Goal: Information Seeking & Learning: Learn about a topic

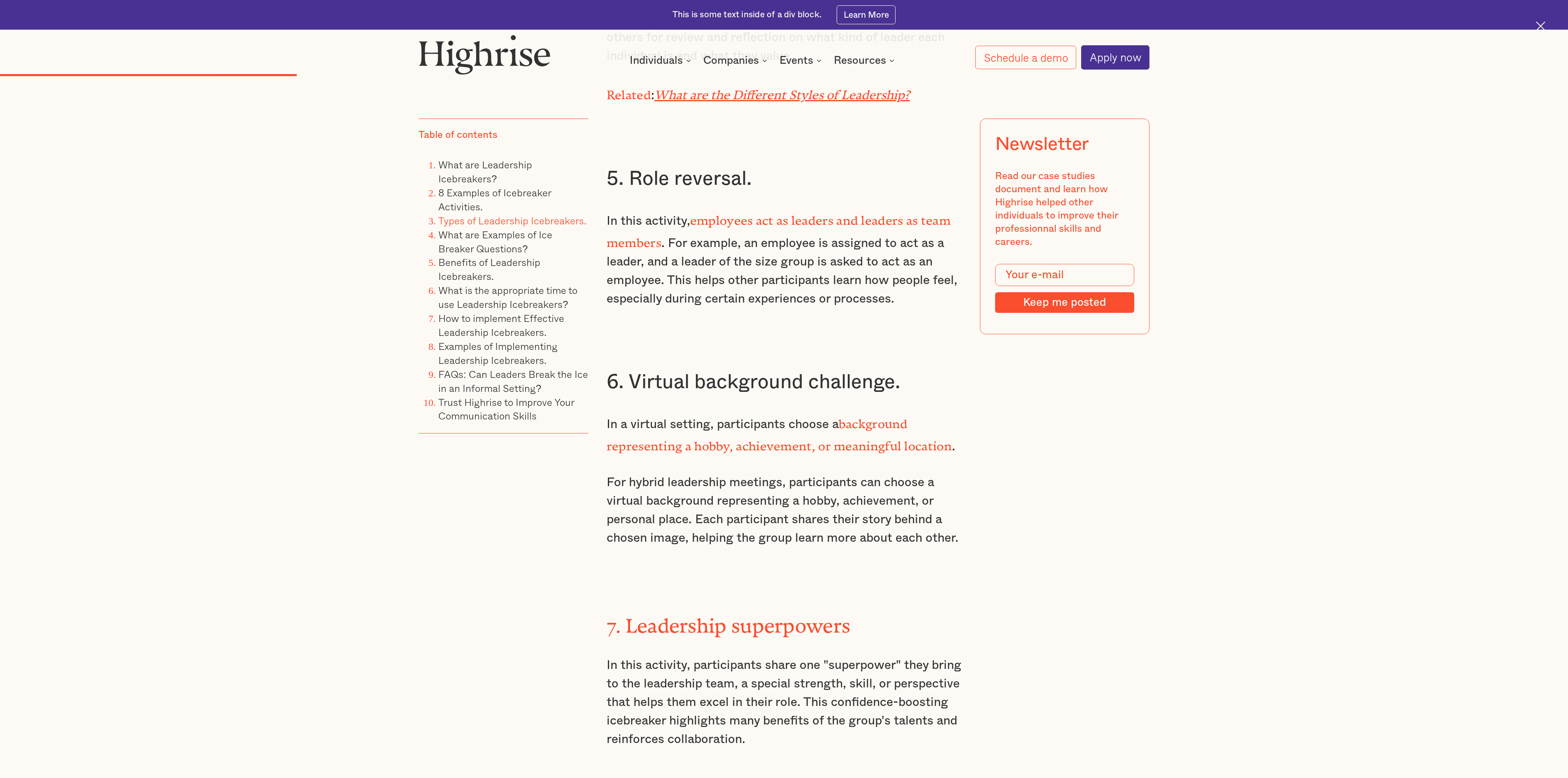
scroll to position [3264, 0]
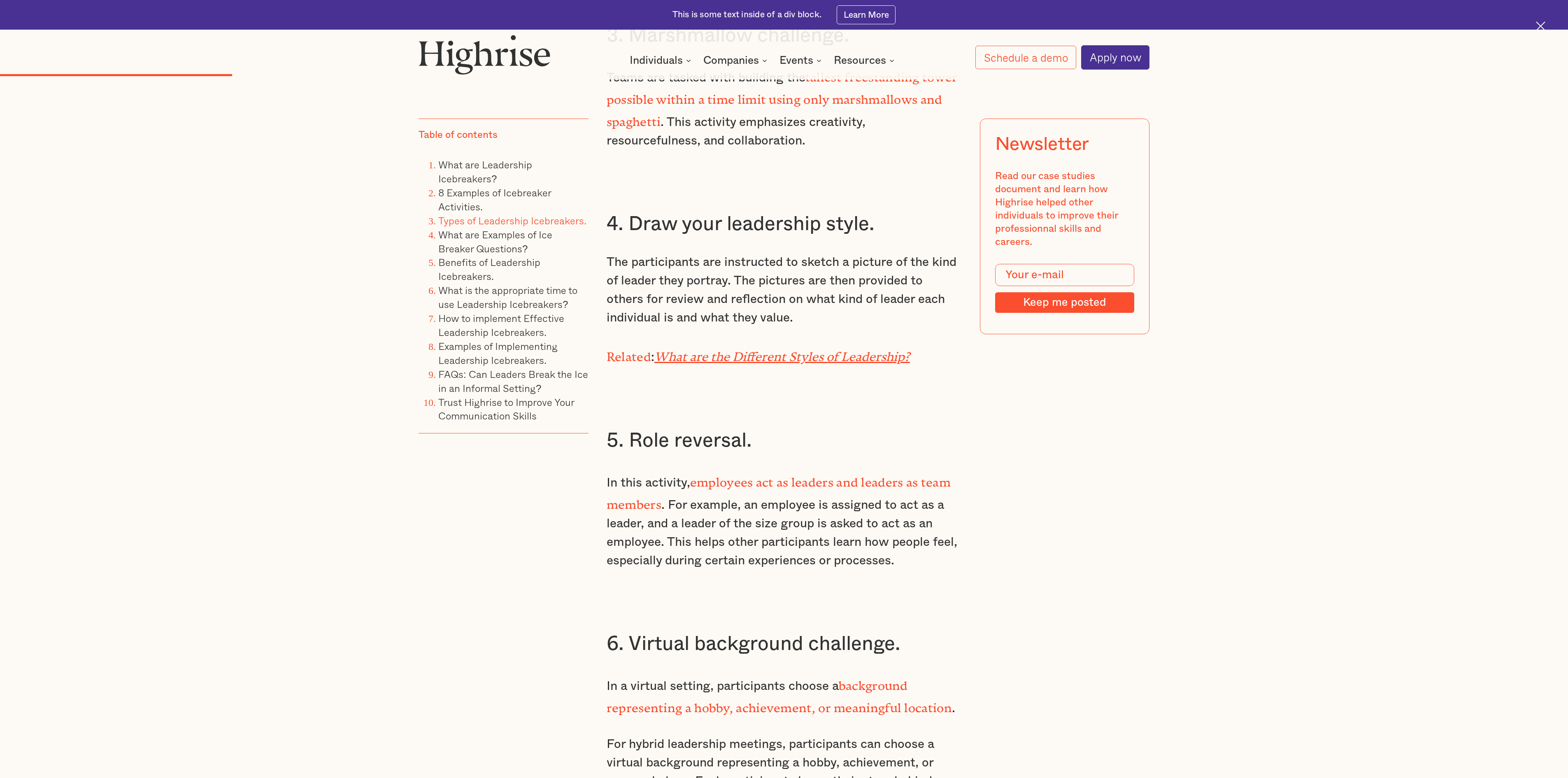
click at [738, 298] on p "The participants are instructed to sketch a picture of the kind of leader they …" at bounding box center [784, 289] width 355 height 74
click at [782, 273] on p "The participants are instructed to sketch a picture of the kind of leader they …" at bounding box center [784, 289] width 355 height 74
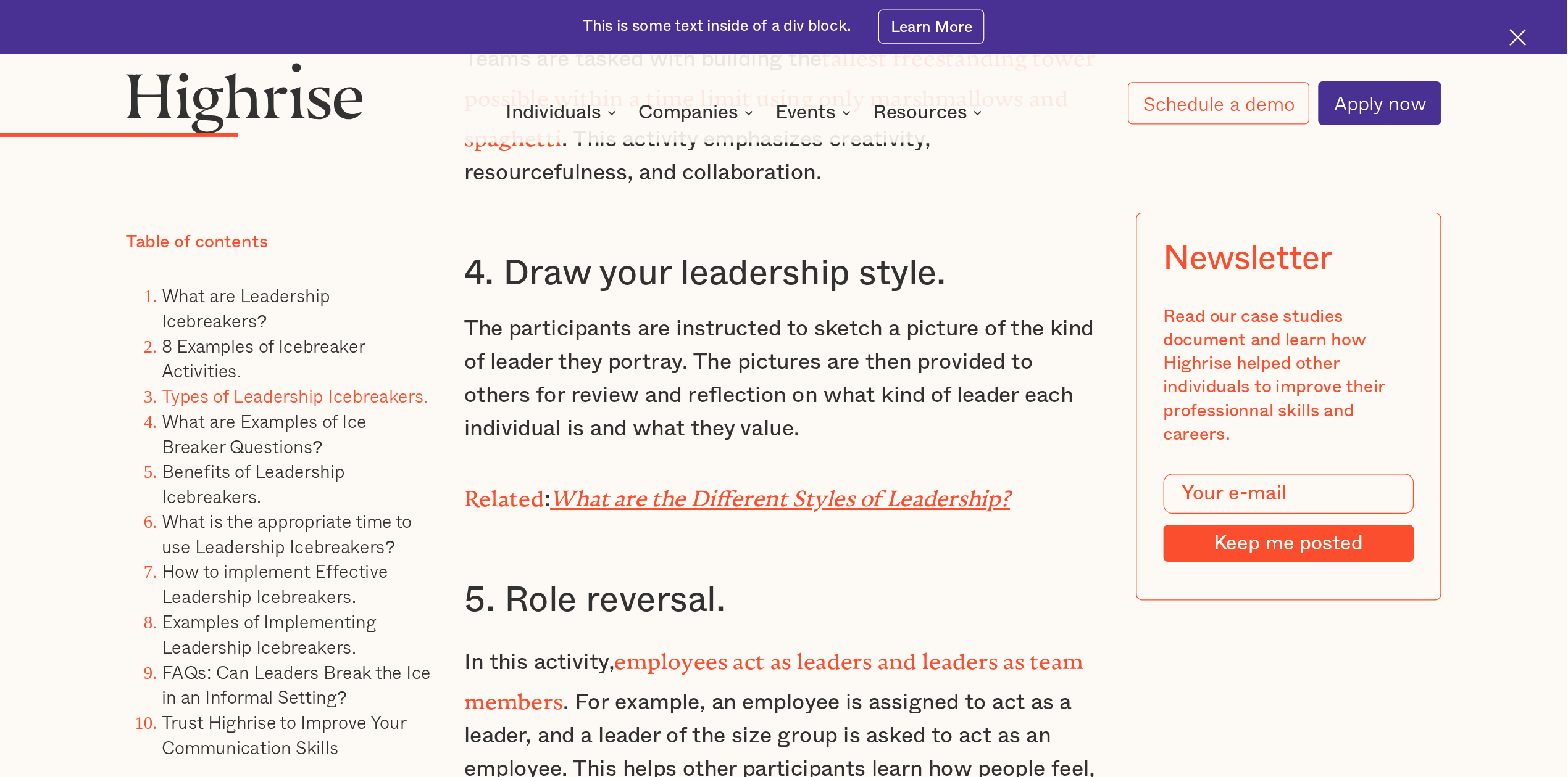
scroll to position [4352, 0]
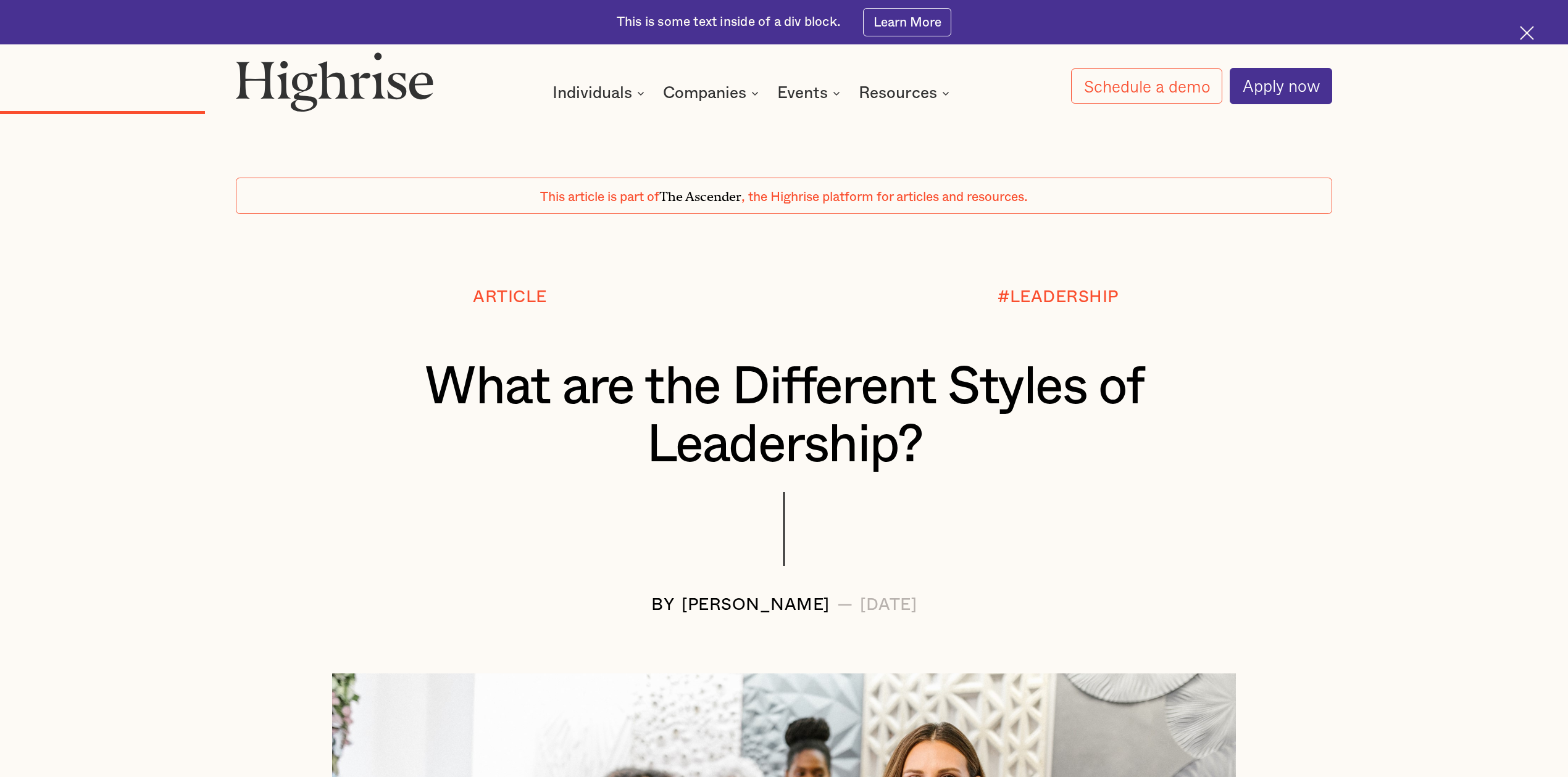
scroll to position [2879, 0]
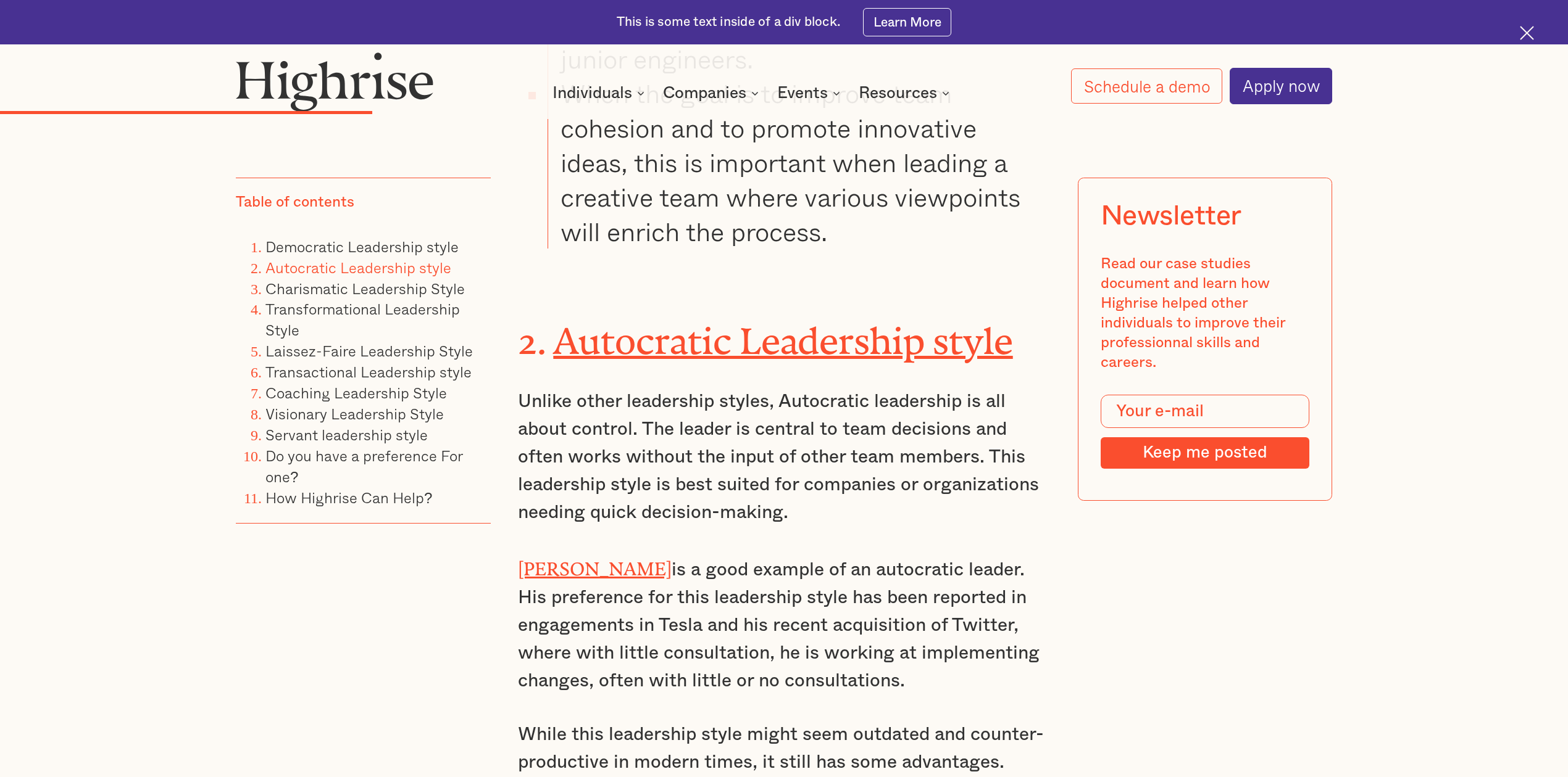
scroll to position [4936, 0]
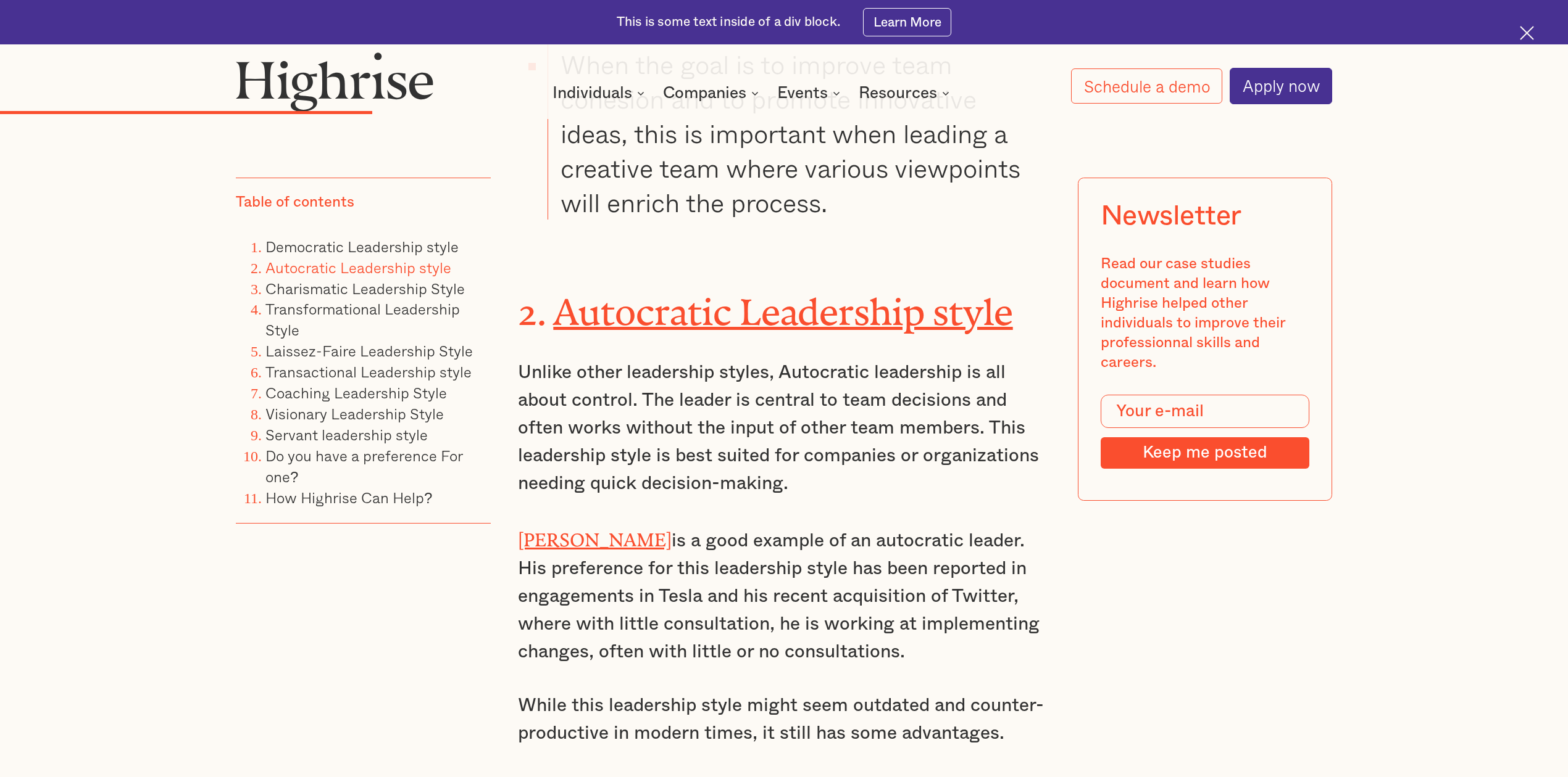
click at [924, 524] on p "Elon Musk is a good example of an autocratic leader. His preference for this le…" at bounding box center [784, 595] width 533 height 142
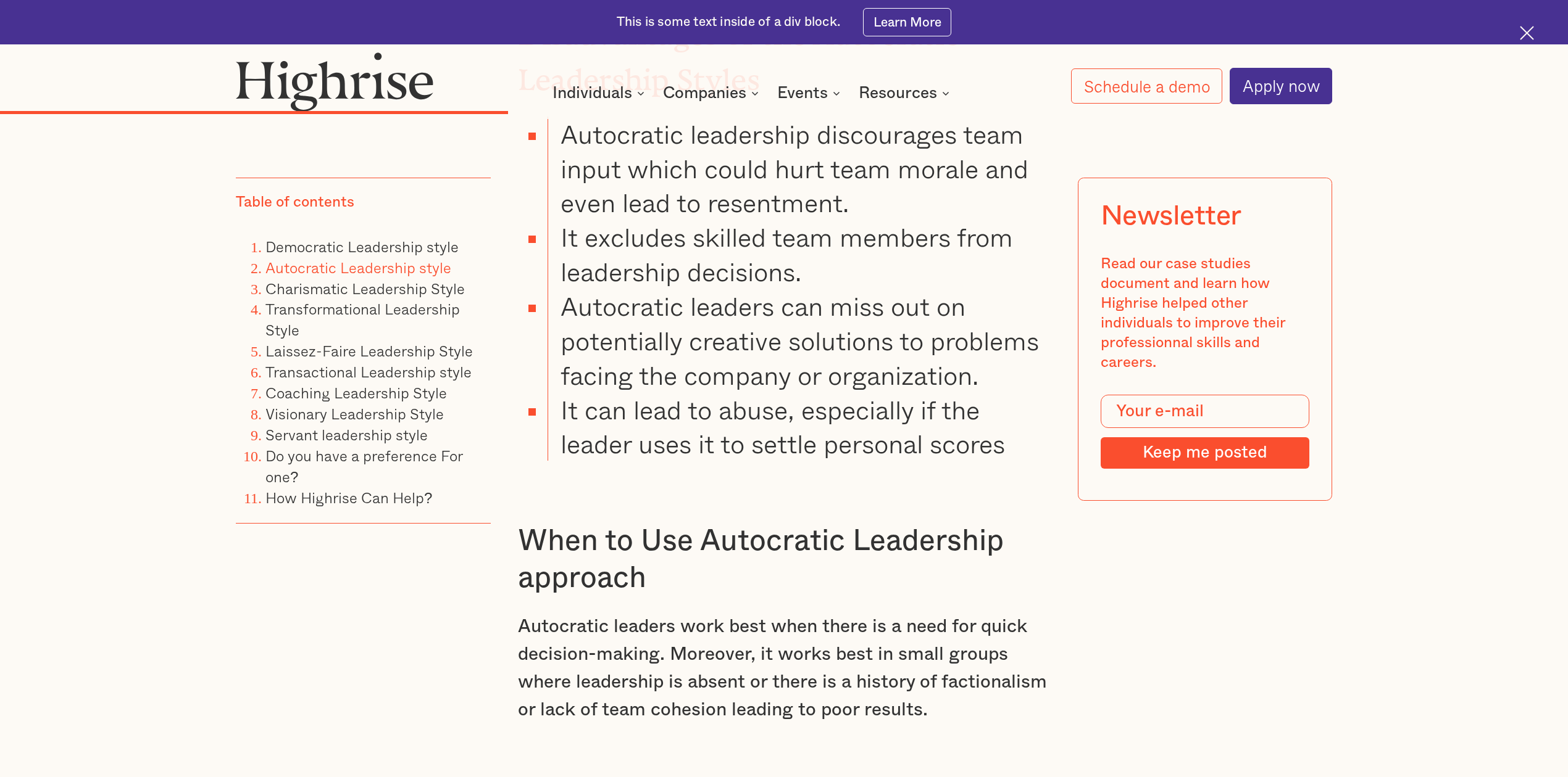
scroll to position [6334, 0]
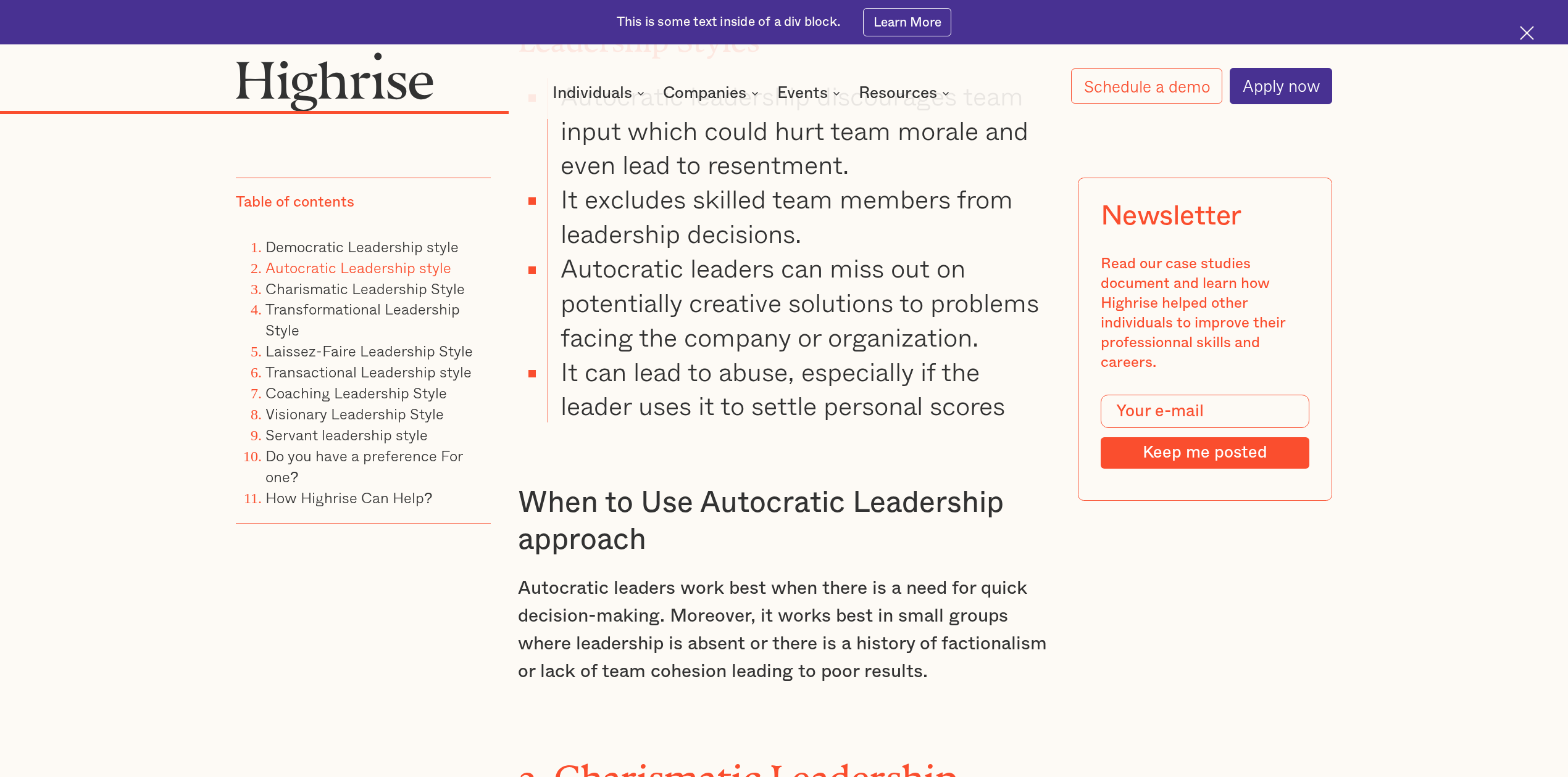
click at [741, 575] on p "Autocratic leaders work best when there is a need for quick decision-making. Mo…" at bounding box center [784, 630] width 533 height 111
click at [916, 575] on p "Autocratic leaders work best when there is a need for quick decision-making. Mo…" at bounding box center [784, 630] width 533 height 111
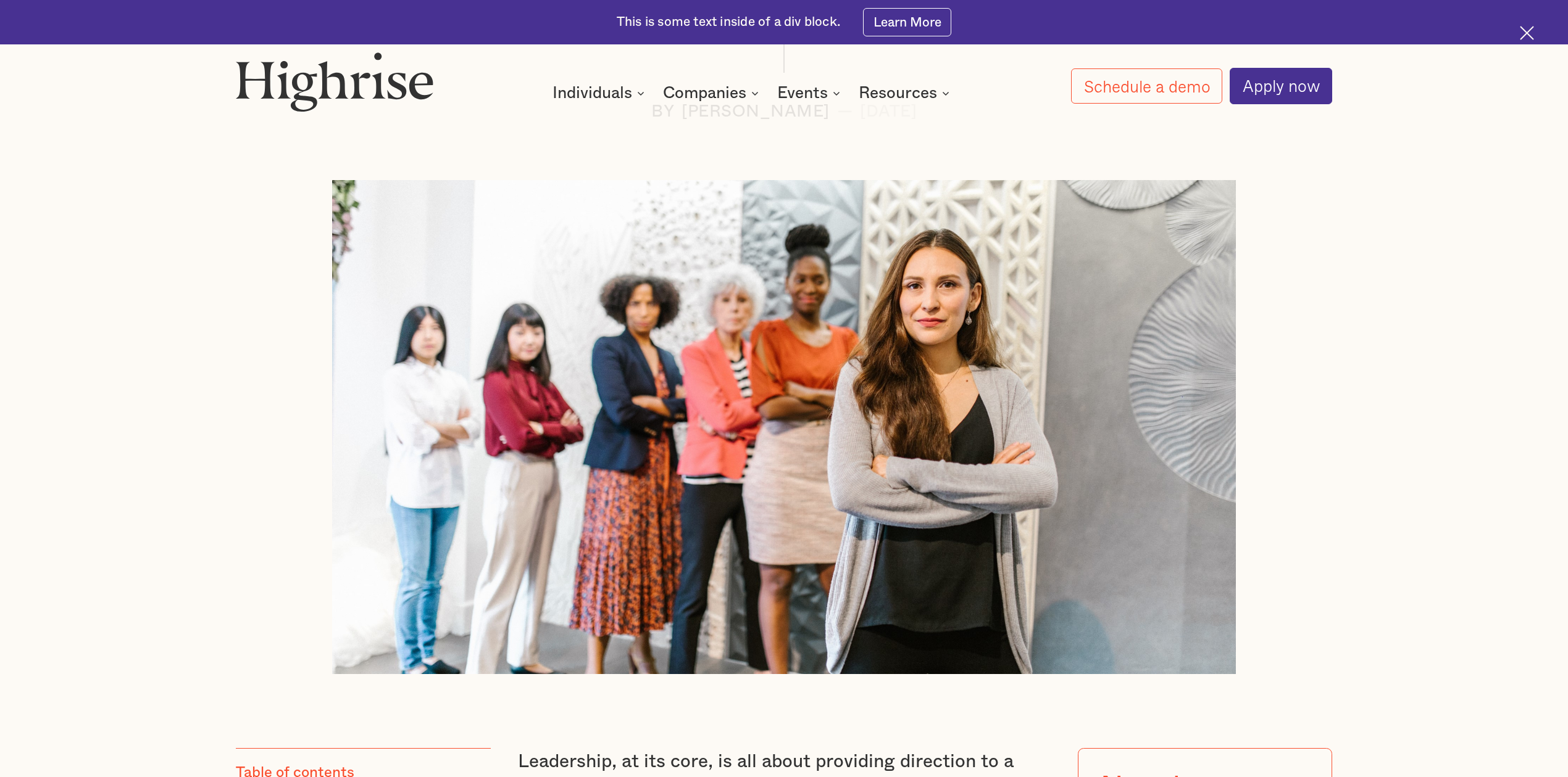
scroll to position [329, 0]
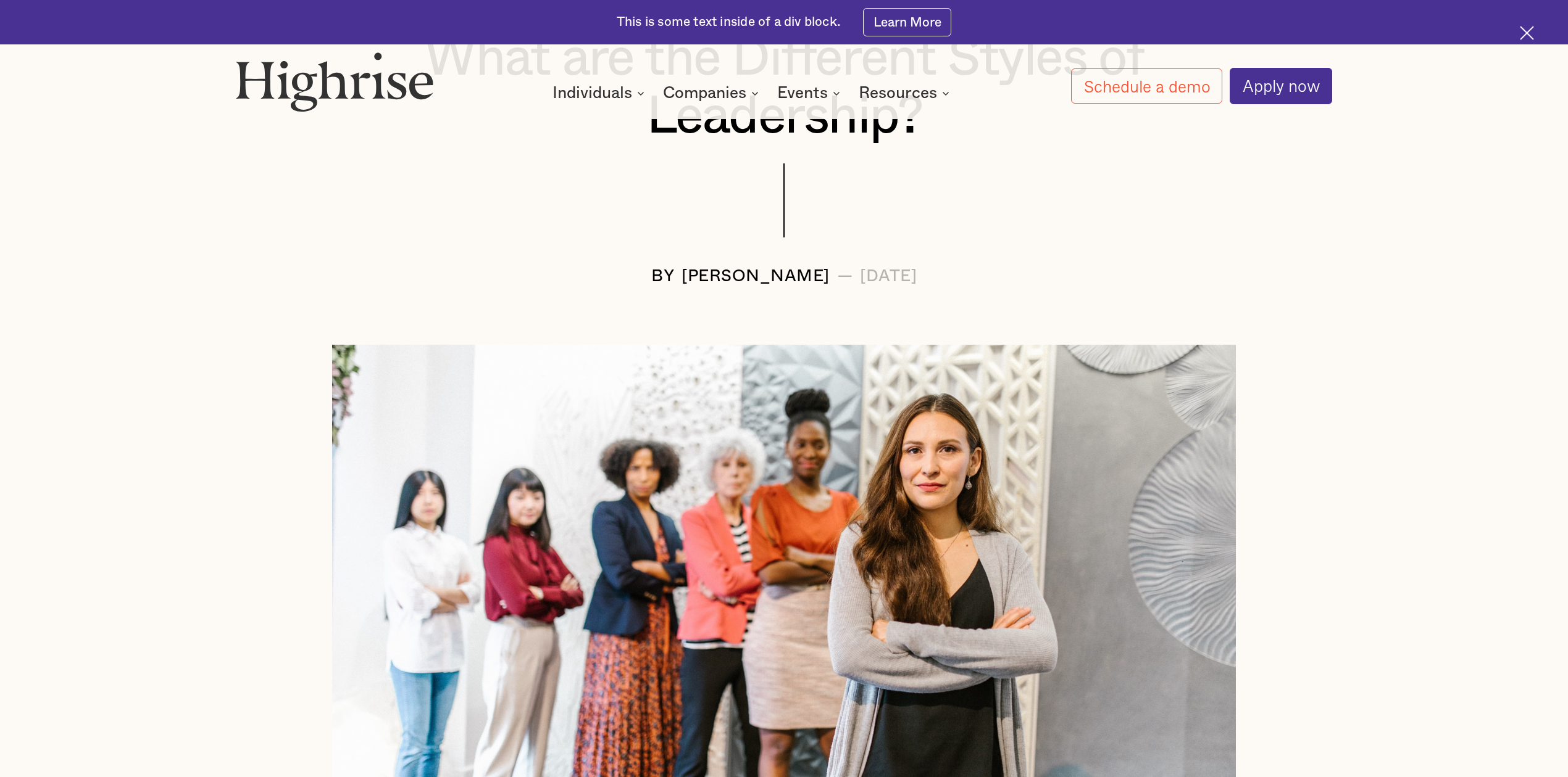
click at [767, 280] on div "[PERSON_NAME]" at bounding box center [756, 277] width 148 height 19
drag, startPoint x: 774, startPoint y: 277, endPoint x: 704, endPoint y: 278, distance: 70.0
click at [704, 278] on div "BY Andrew Langat — November 16, 2022" at bounding box center [784, 277] width 1096 height 19
copy div "Langat"
click at [1167, 261] on div at bounding box center [784, 215] width 1096 height 103
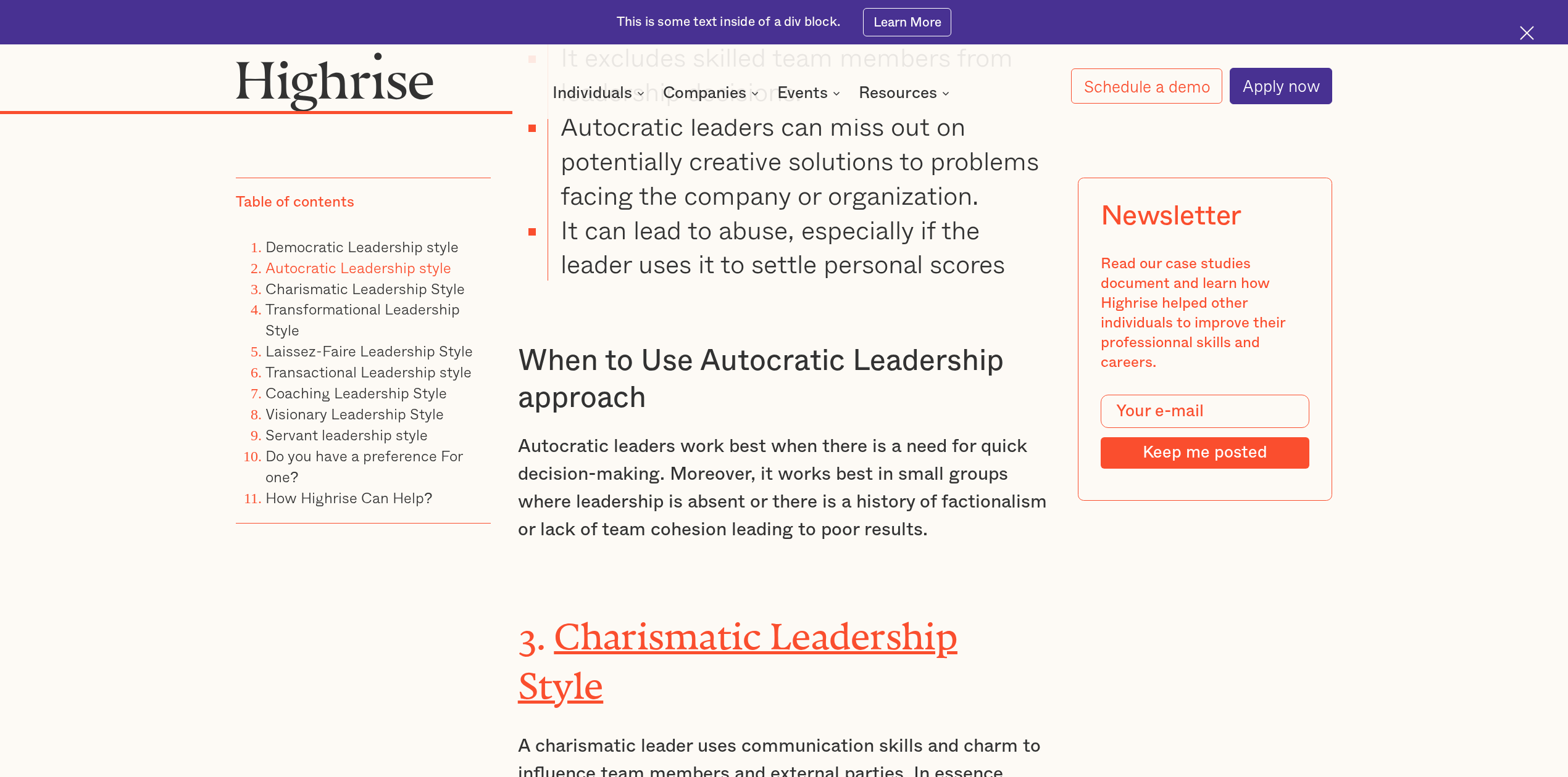
scroll to position [6499, 0]
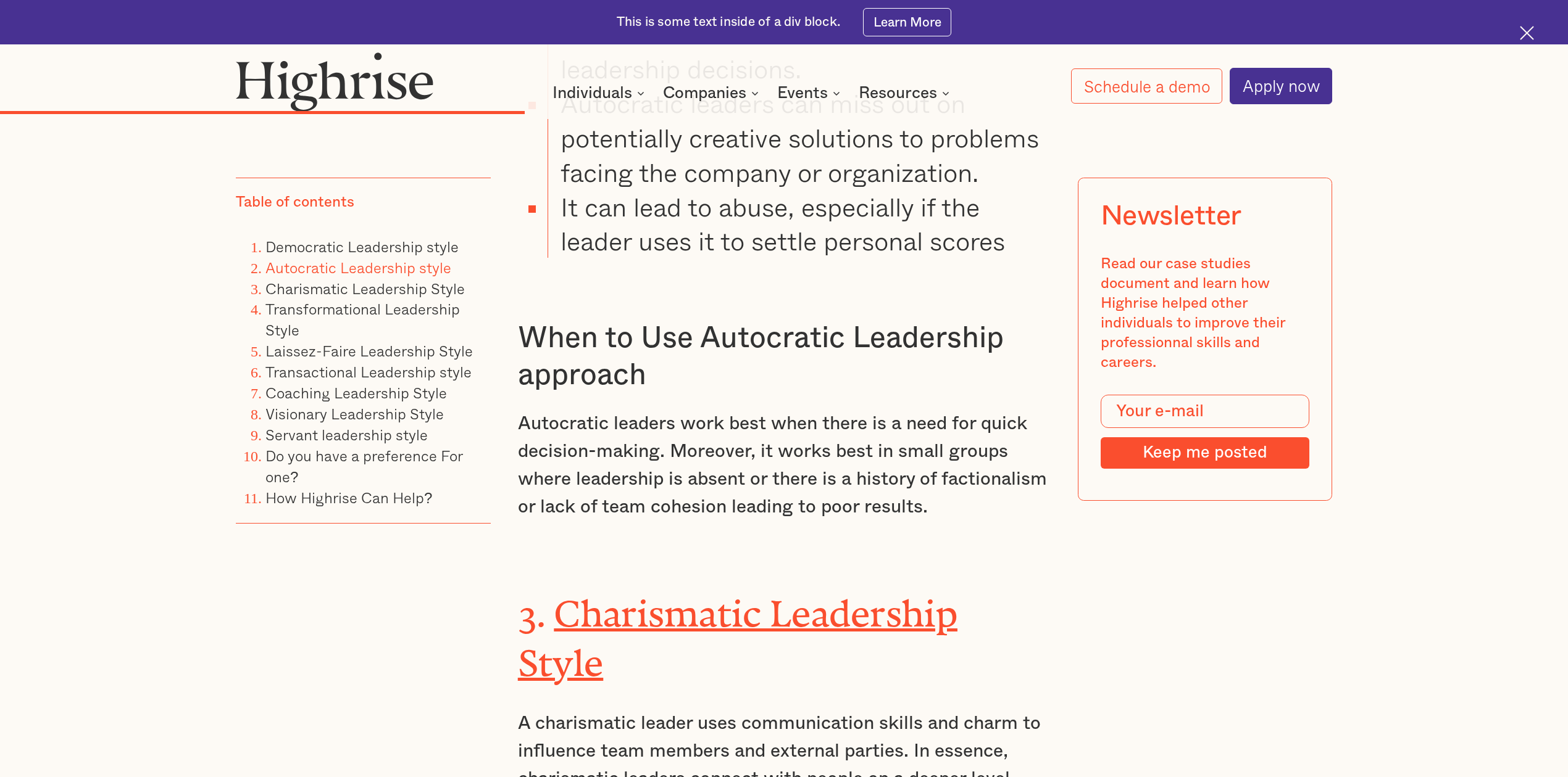
click at [885, 428] on p "Autocratic leaders work best when there is a need for quick decision-making. Mo…" at bounding box center [784, 465] width 533 height 111
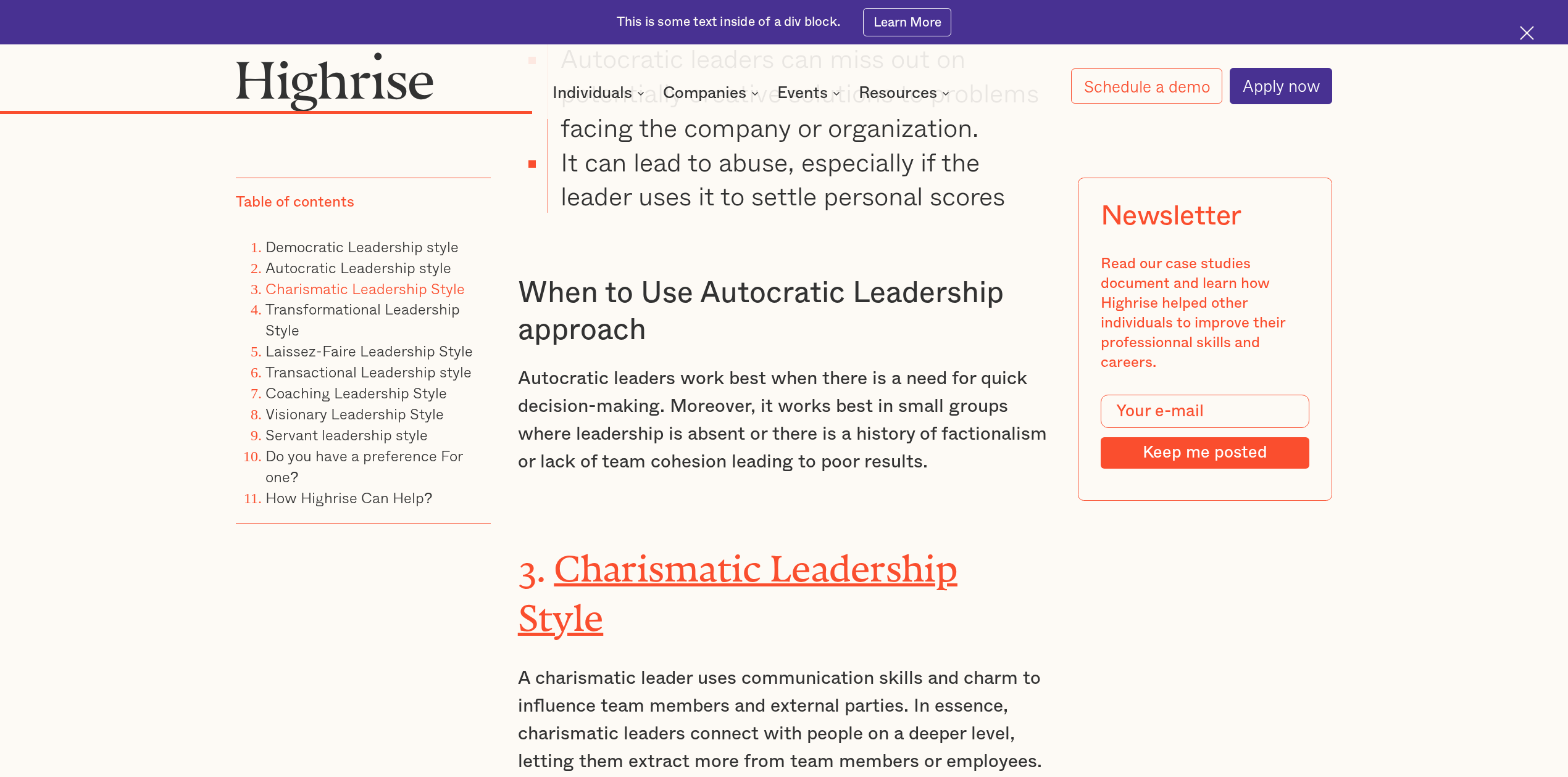
scroll to position [6581, 0]
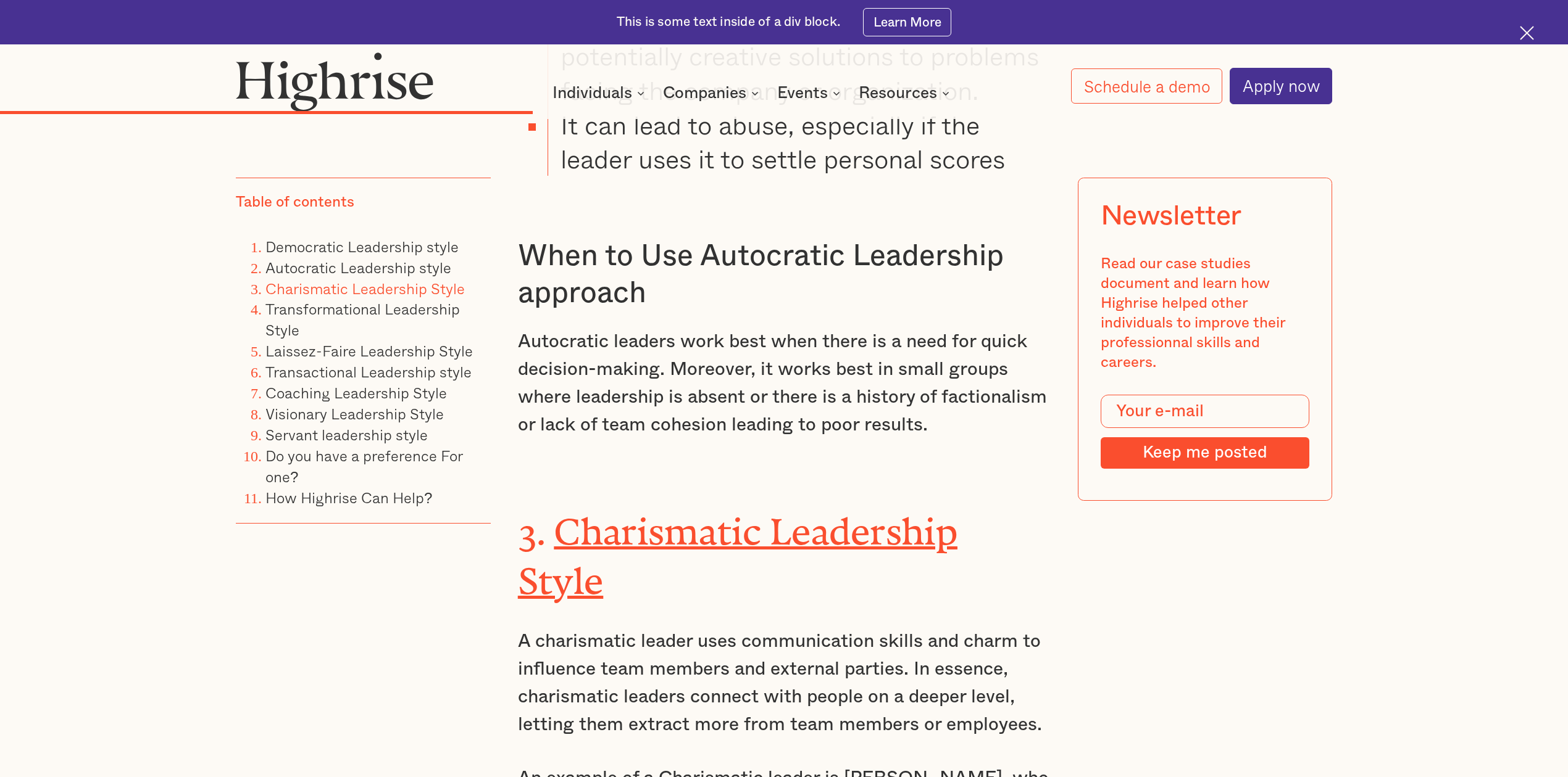
click at [997, 328] on p "Autocratic leaders work best when there is a need for quick decision-making. Mo…" at bounding box center [784, 383] width 533 height 111
click at [808, 328] on p "Autocratic leaders work best when there is a need for quick decision-making. Mo…" at bounding box center [784, 383] width 533 height 111
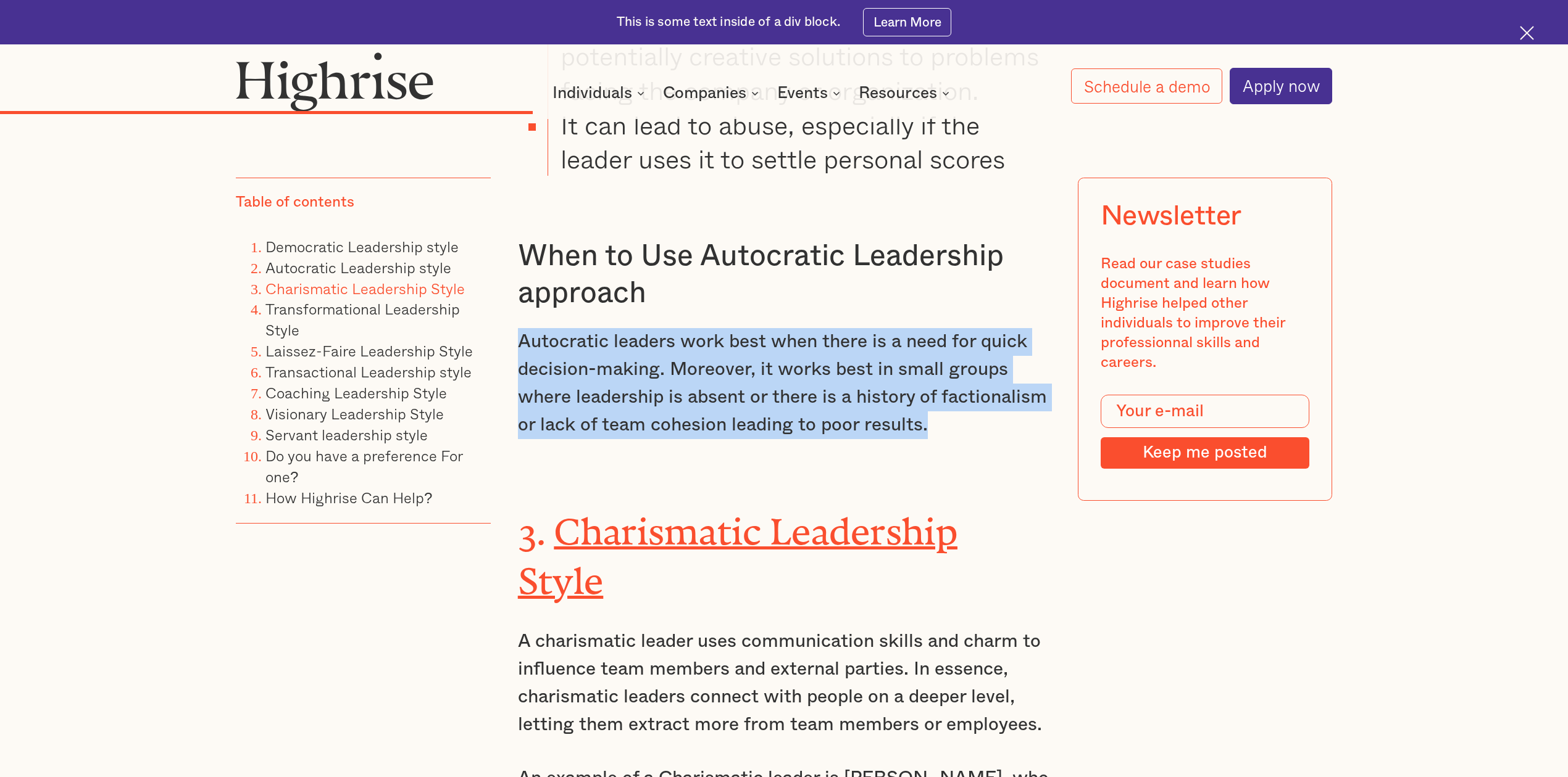
drag, startPoint x: 944, startPoint y: 340, endPoint x: 518, endPoint y: 261, distance: 433.3
click at [518, 328] on p "Autocratic leaders work best when there is a need for quick decision-making. Mo…" at bounding box center [784, 383] width 533 height 111
copy p "Autocratic leaders work best when there is a need for quick decision-making. Mo…"
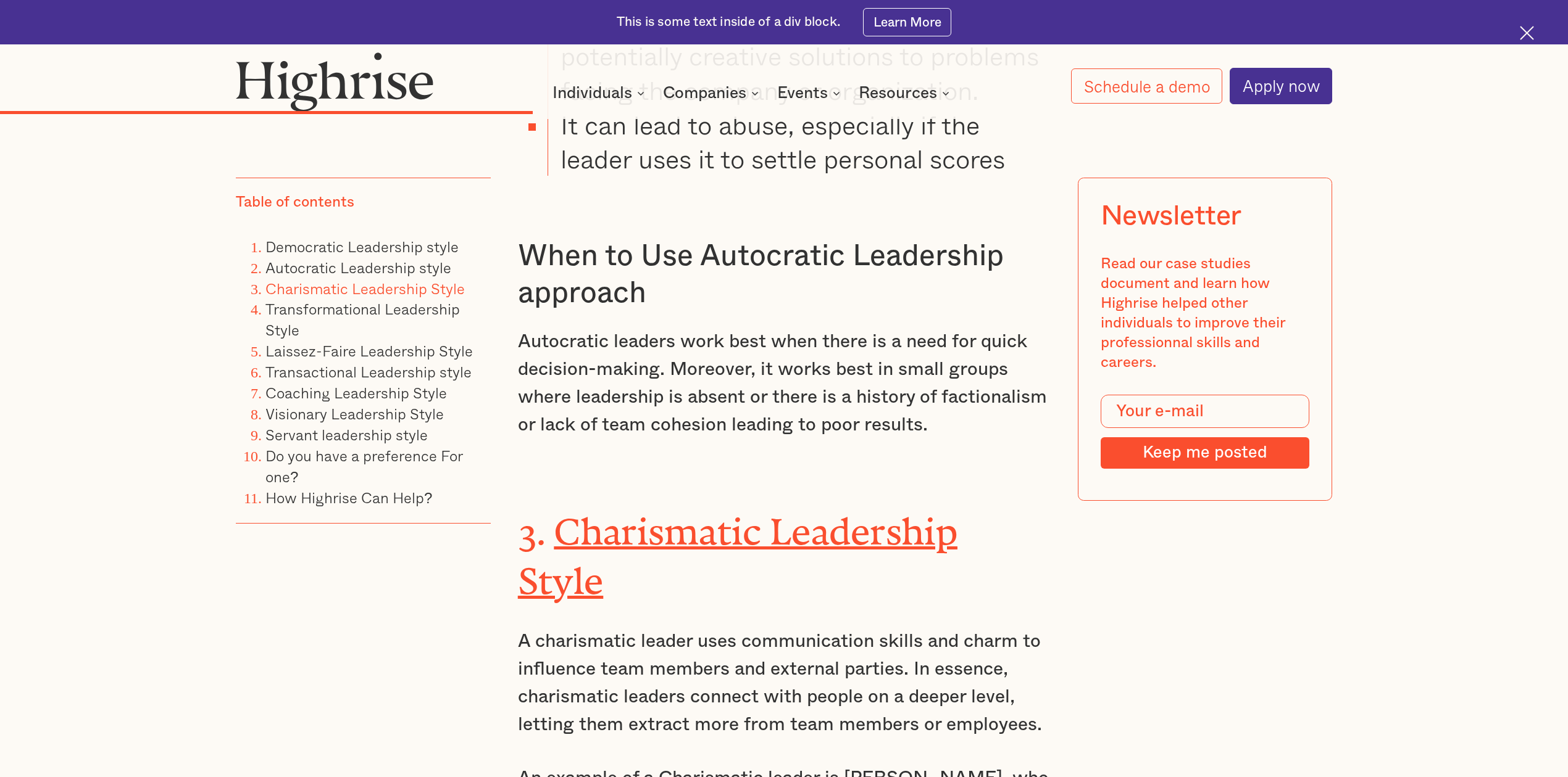
click at [934, 628] on p "A charismatic leader uses communication skills and charm to influence team memb…" at bounding box center [784, 683] width 533 height 111
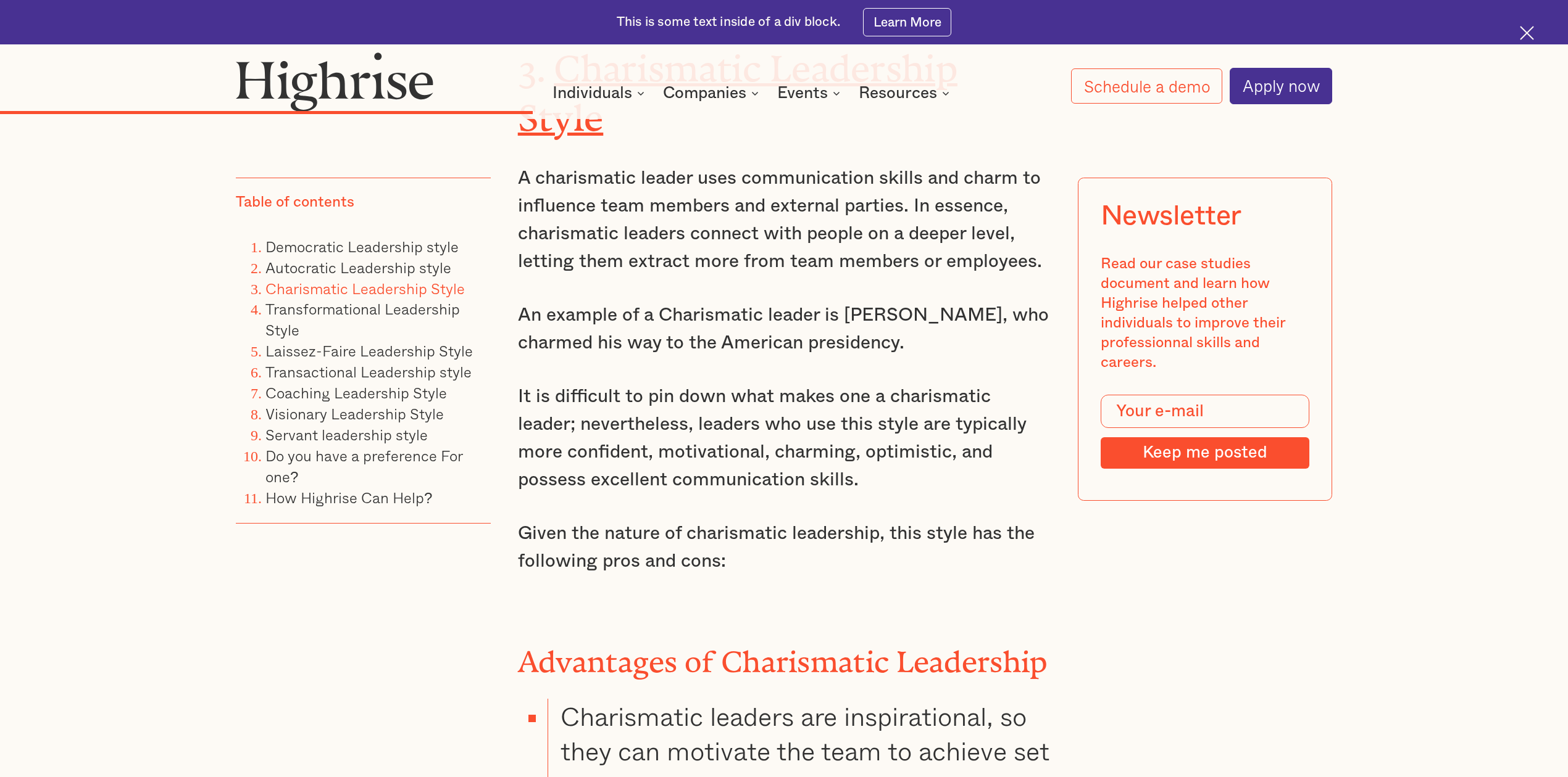
scroll to position [7158, 0]
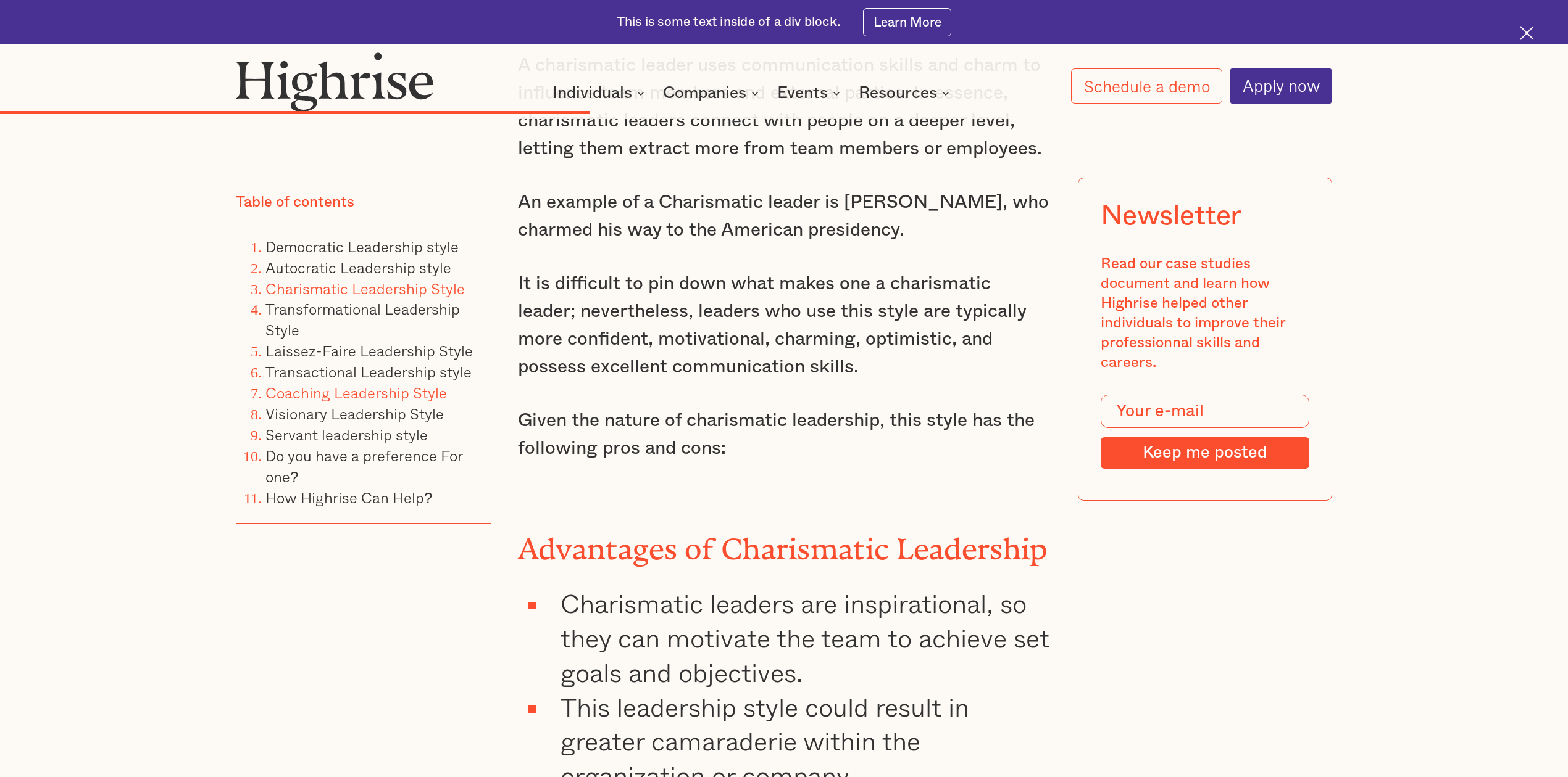
click at [312, 385] on link "Coaching Leadership Style" at bounding box center [356, 392] width 181 height 23
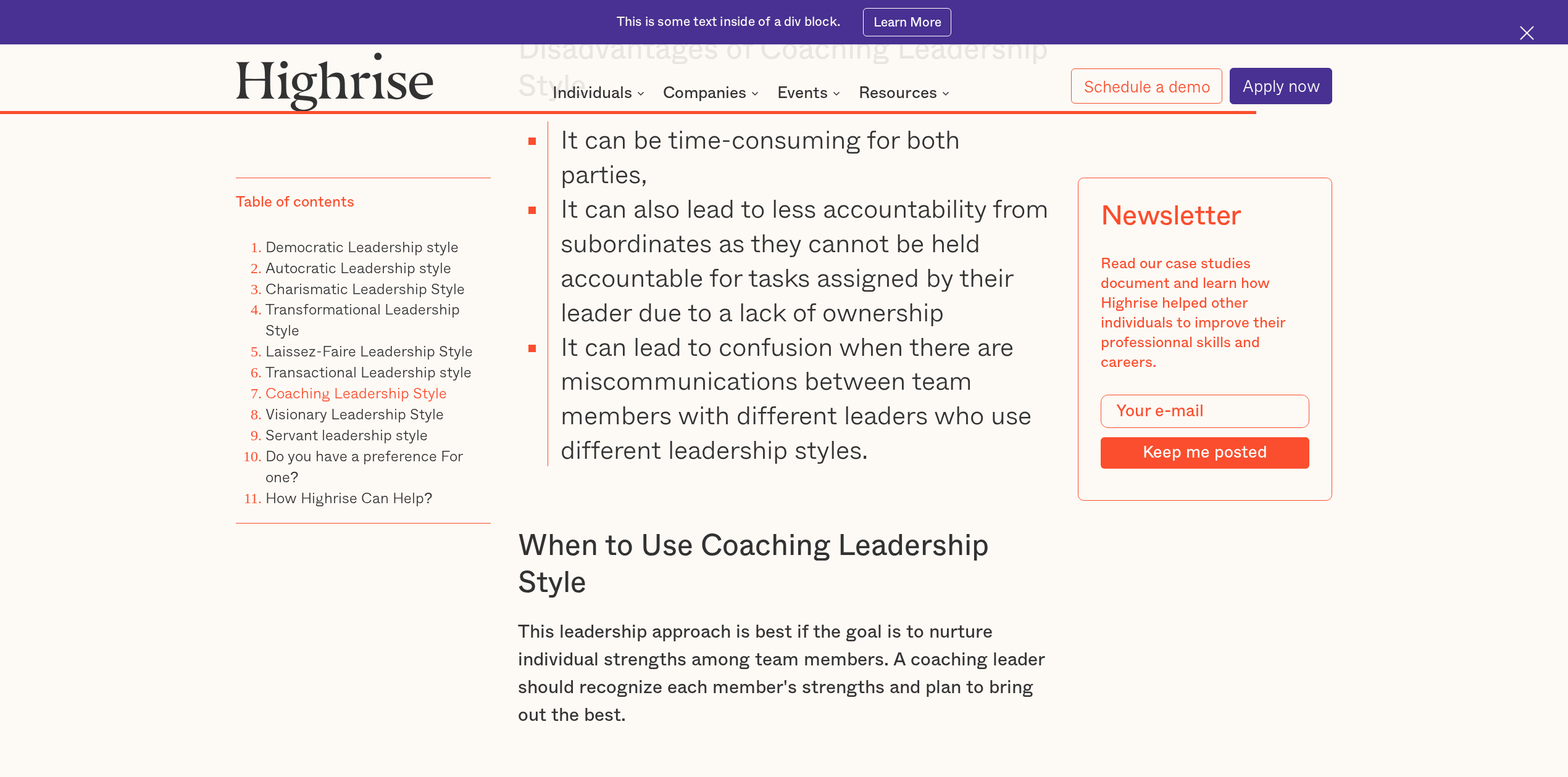
scroll to position [14221, 0]
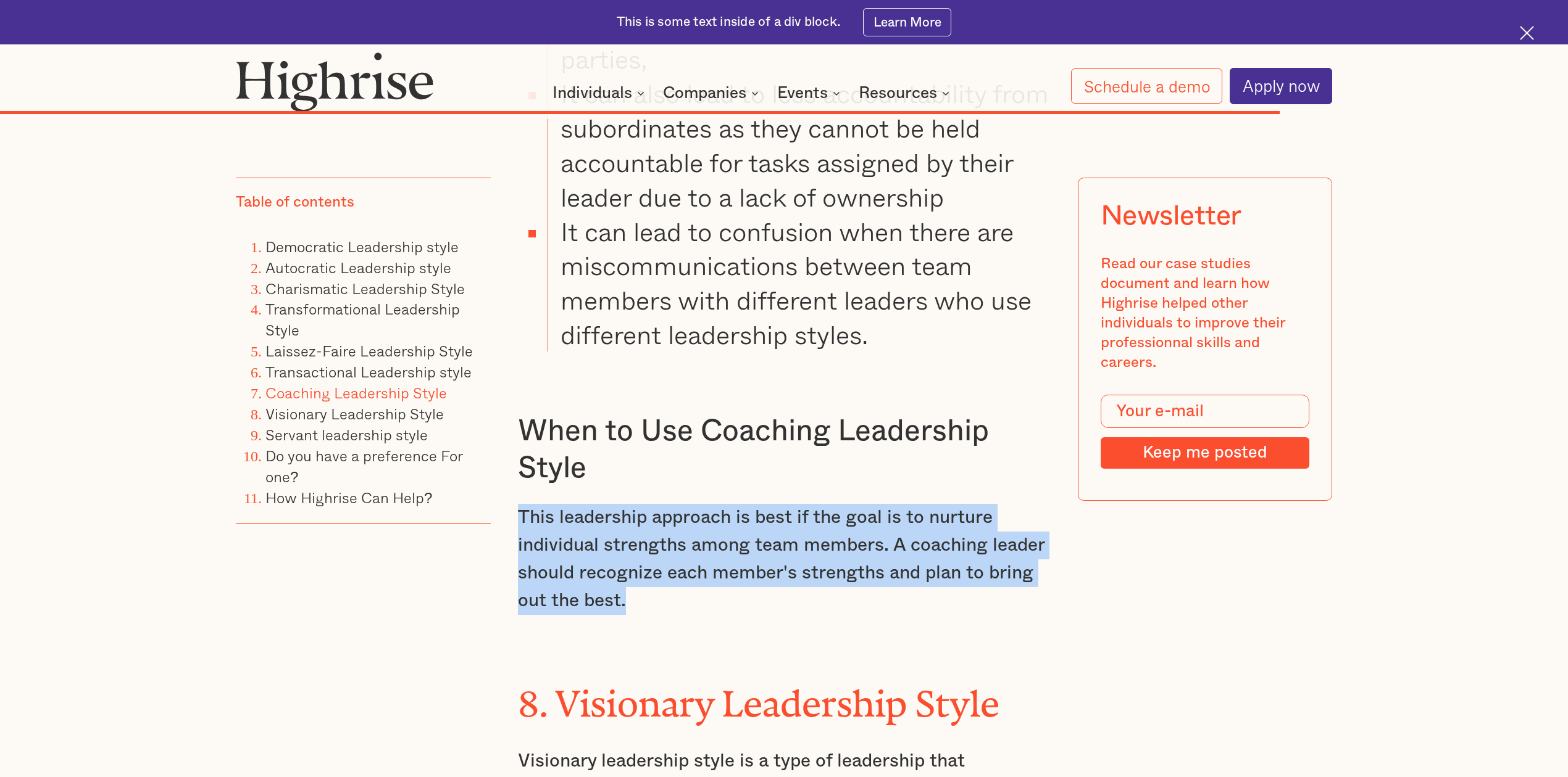
drag, startPoint x: 634, startPoint y: 499, endPoint x: 519, endPoint y: 418, distance: 140.7
click at [519, 504] on p "This leadership approach is best if the goal is to nurture individual strengths…" at bounding box center [784, 559] width 533 height 111
copy p "This leadership approach is best if the goal is to nurture individual strengths…"
click at [334, 341] on link "Laissez-Faire Leadership Style" at bounding box center [369, 351] width 208 height 23
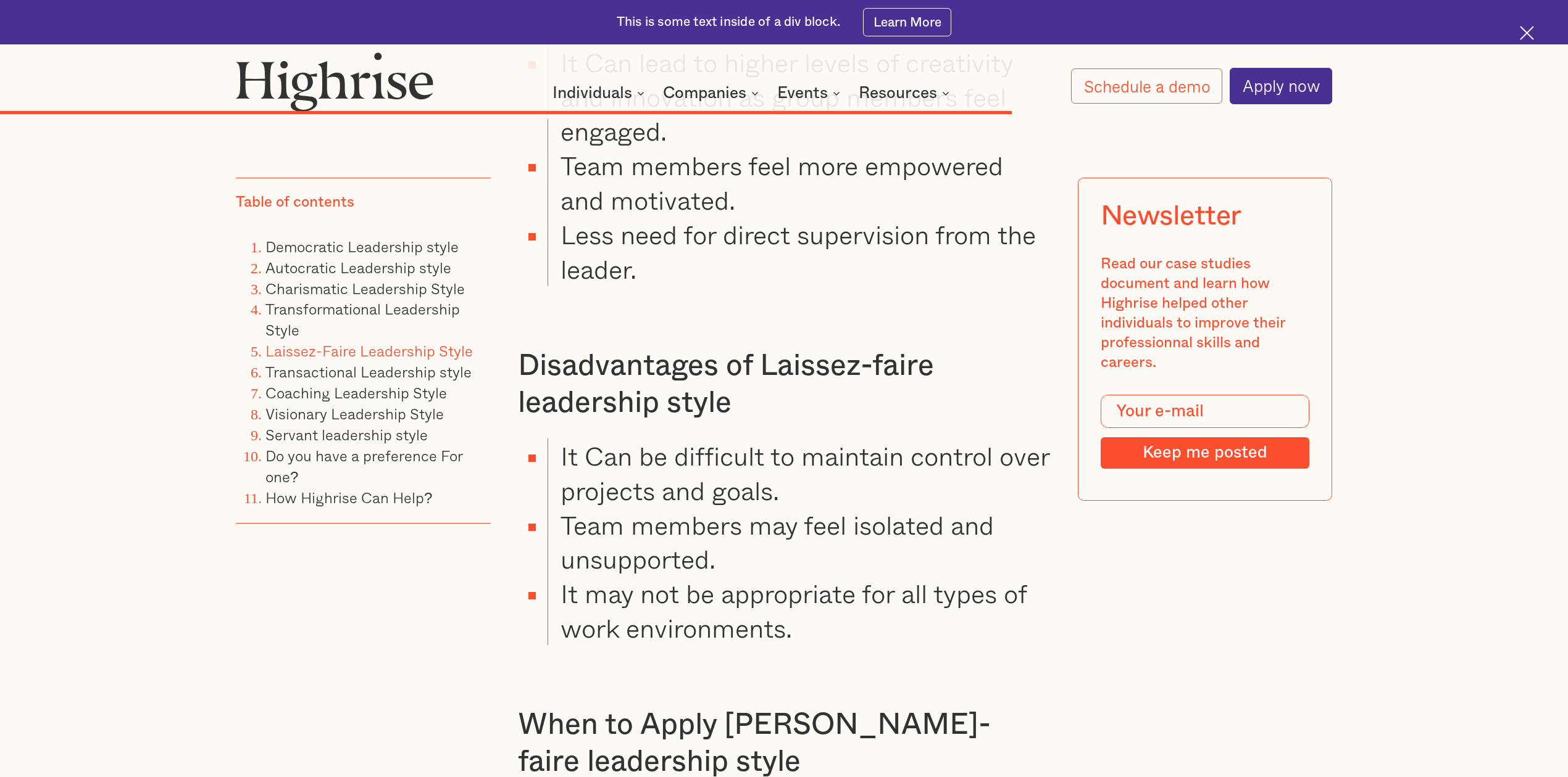
scroll to position [11718, 0]
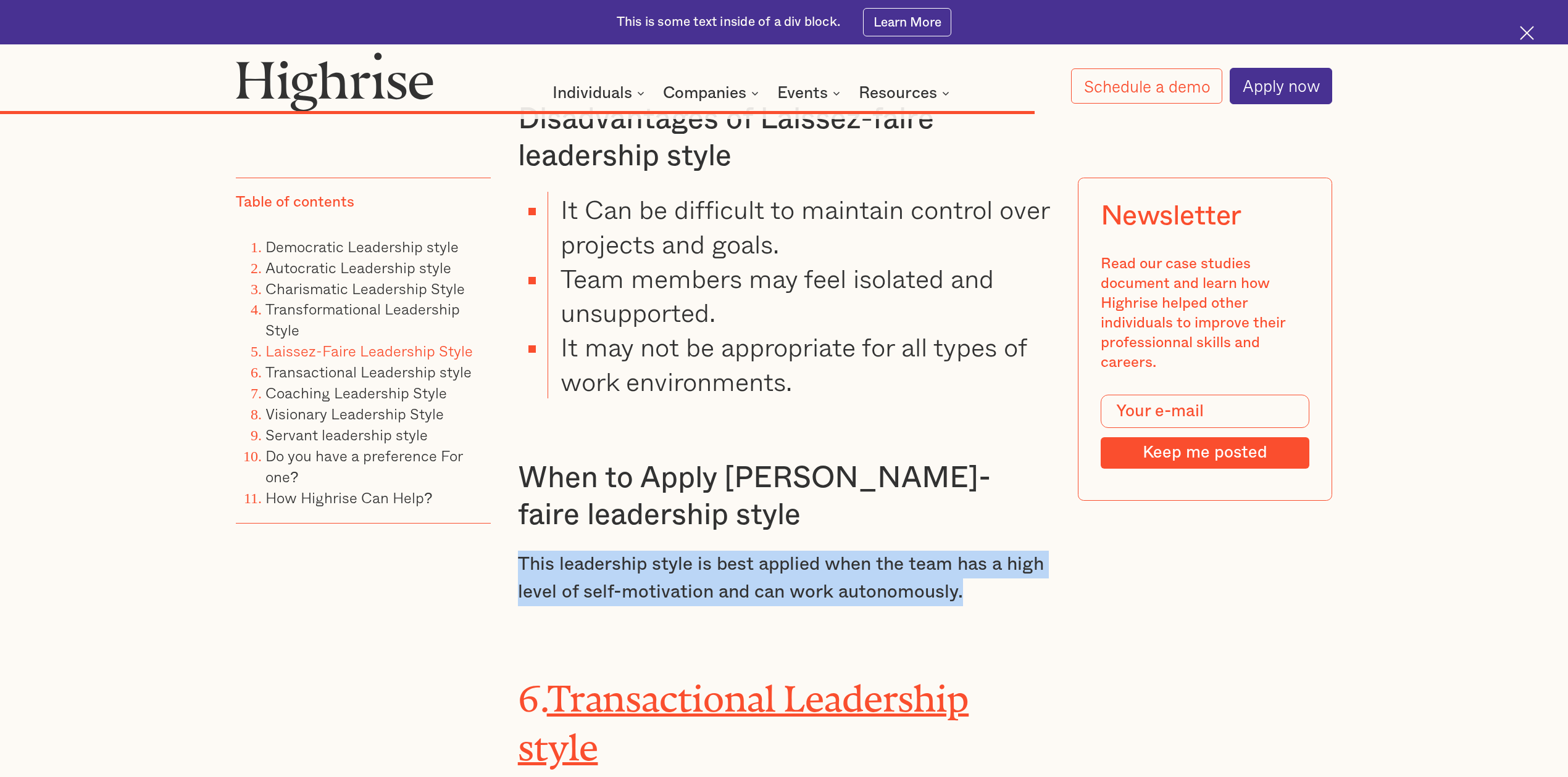
drag, startPoint x: 985, startPoint y: 467, endPoint x: 514, endPoint y: 434, distance: 472.2
copy p "This leadership style is best applied when the team has a high level of self-mo…"
click at [303, 424] on link "Servant leadership style" at bounding box center [346, 435] width 162 height 23
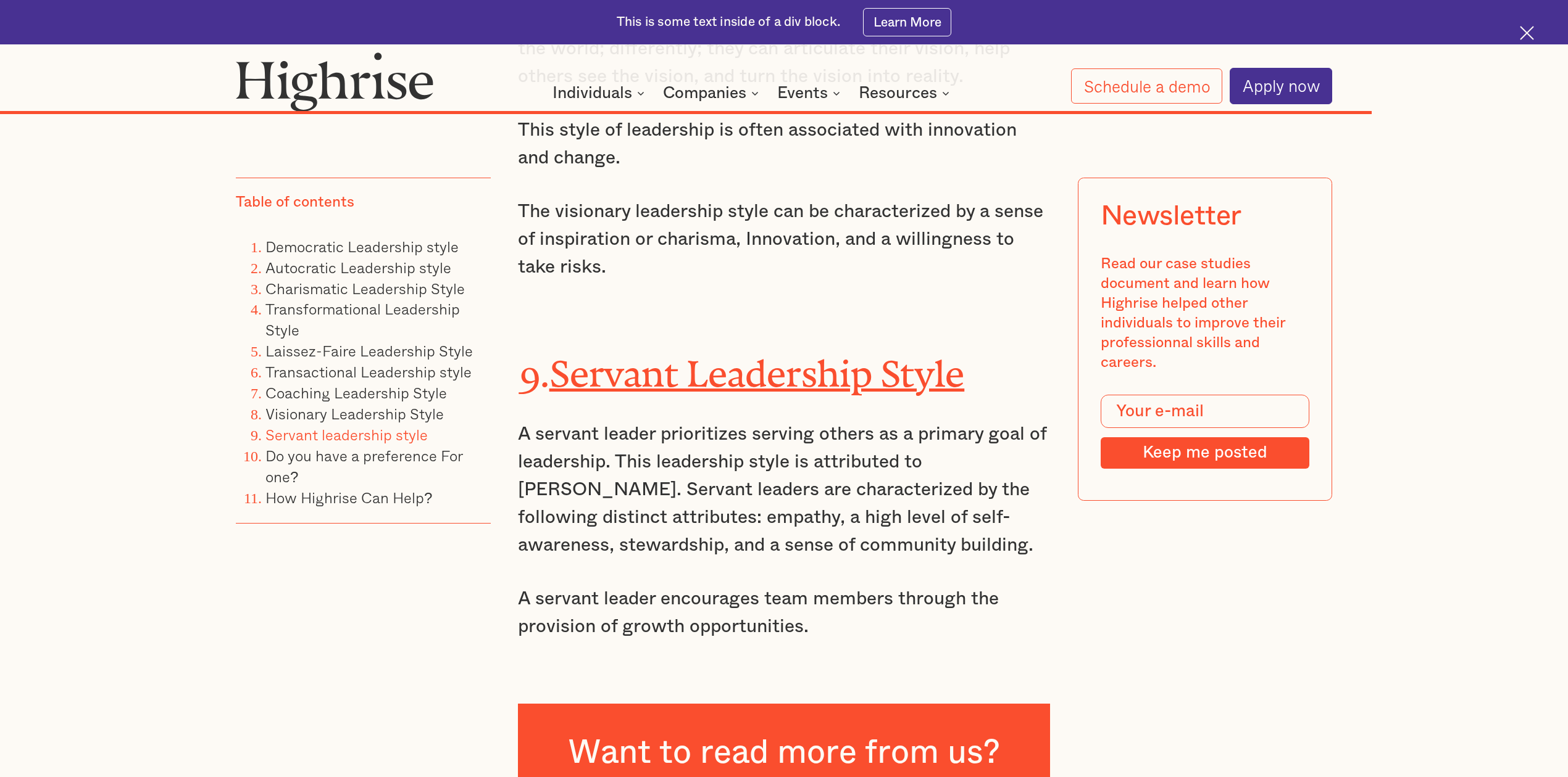
scroll to position [15164, 0]
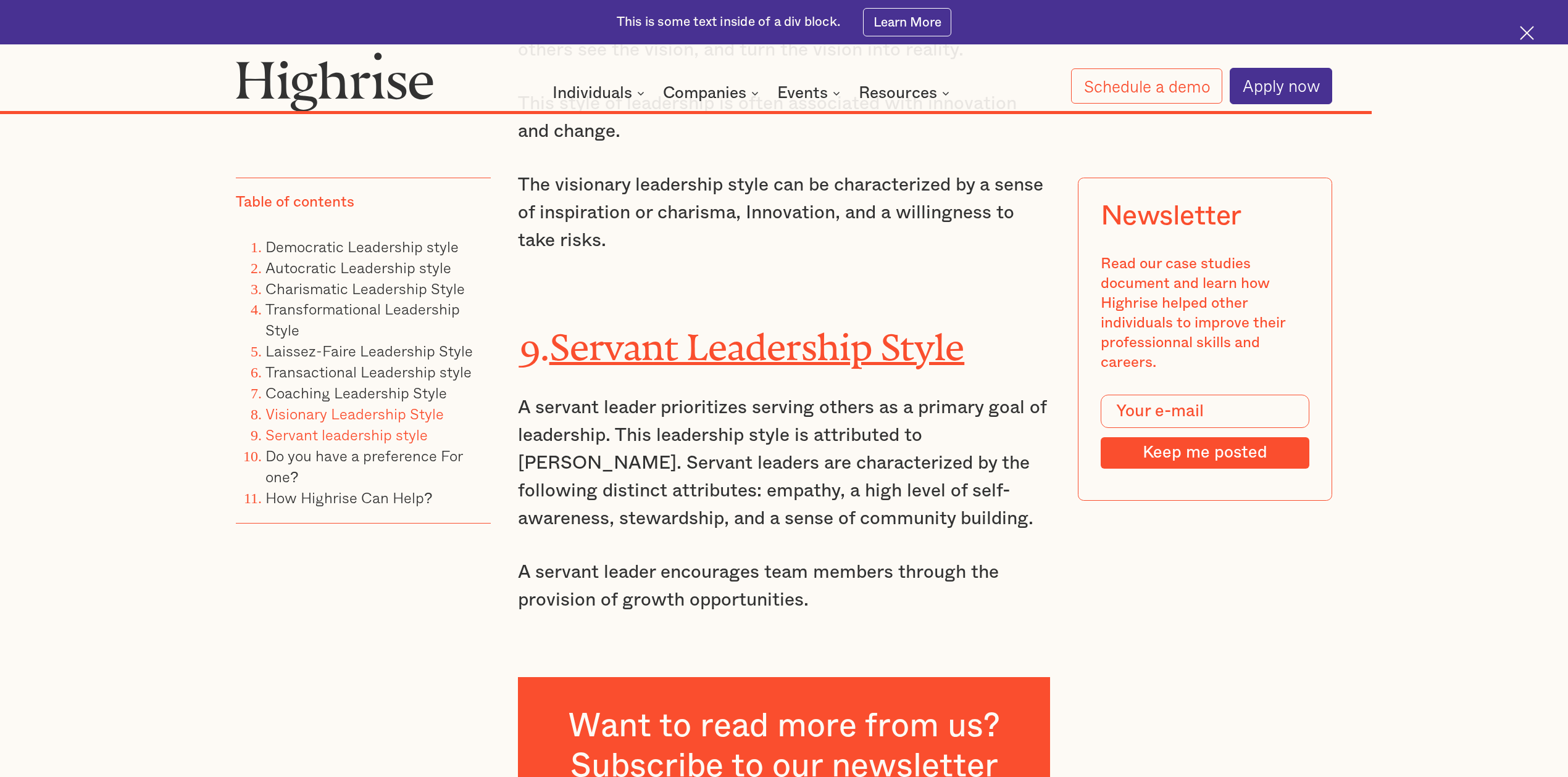
click at [391, 407] on link "Visionary Leadership Style" at bounding box center [355, 414] width 178 height 23
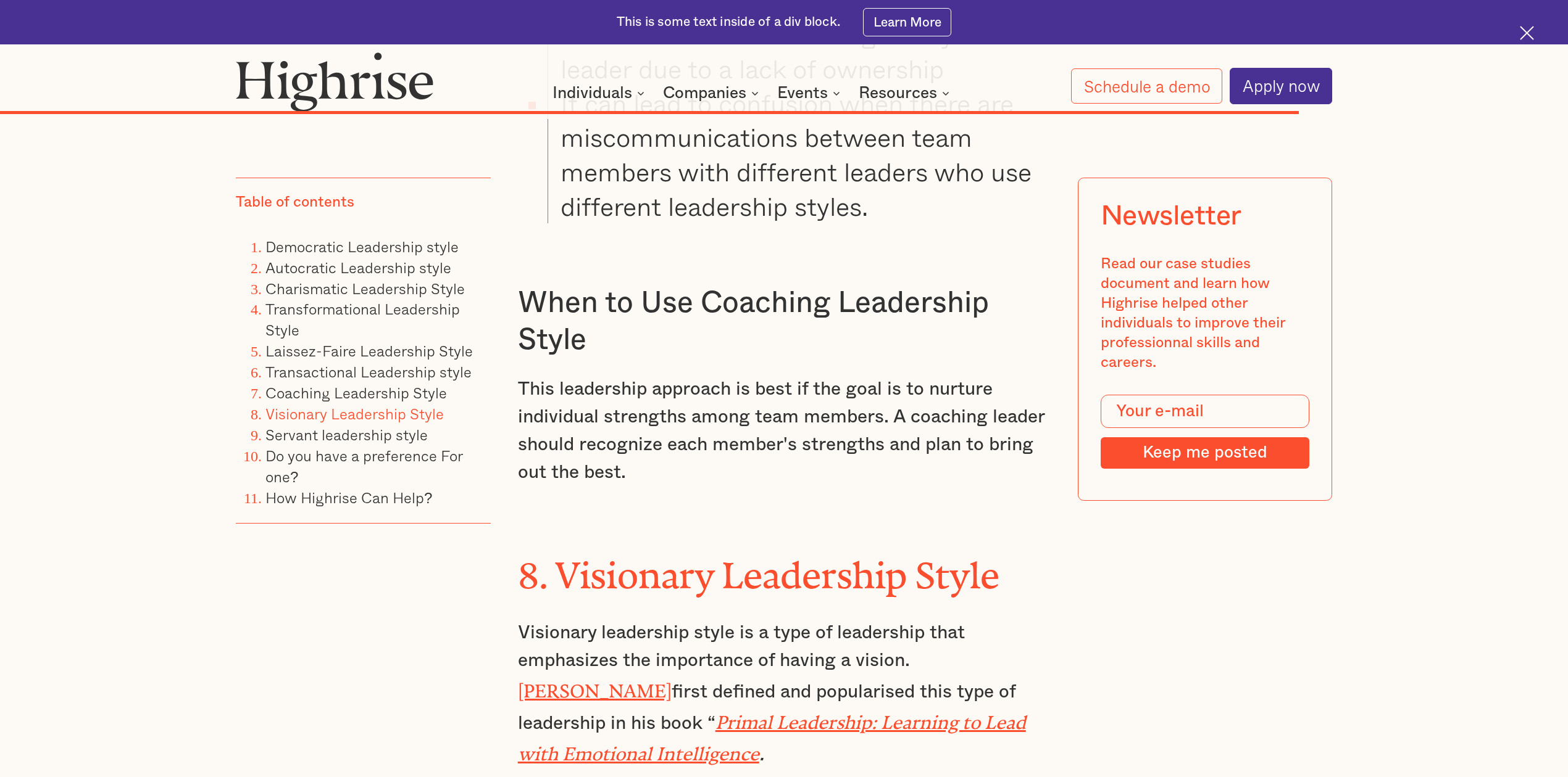
scroll to position [14346, 0]
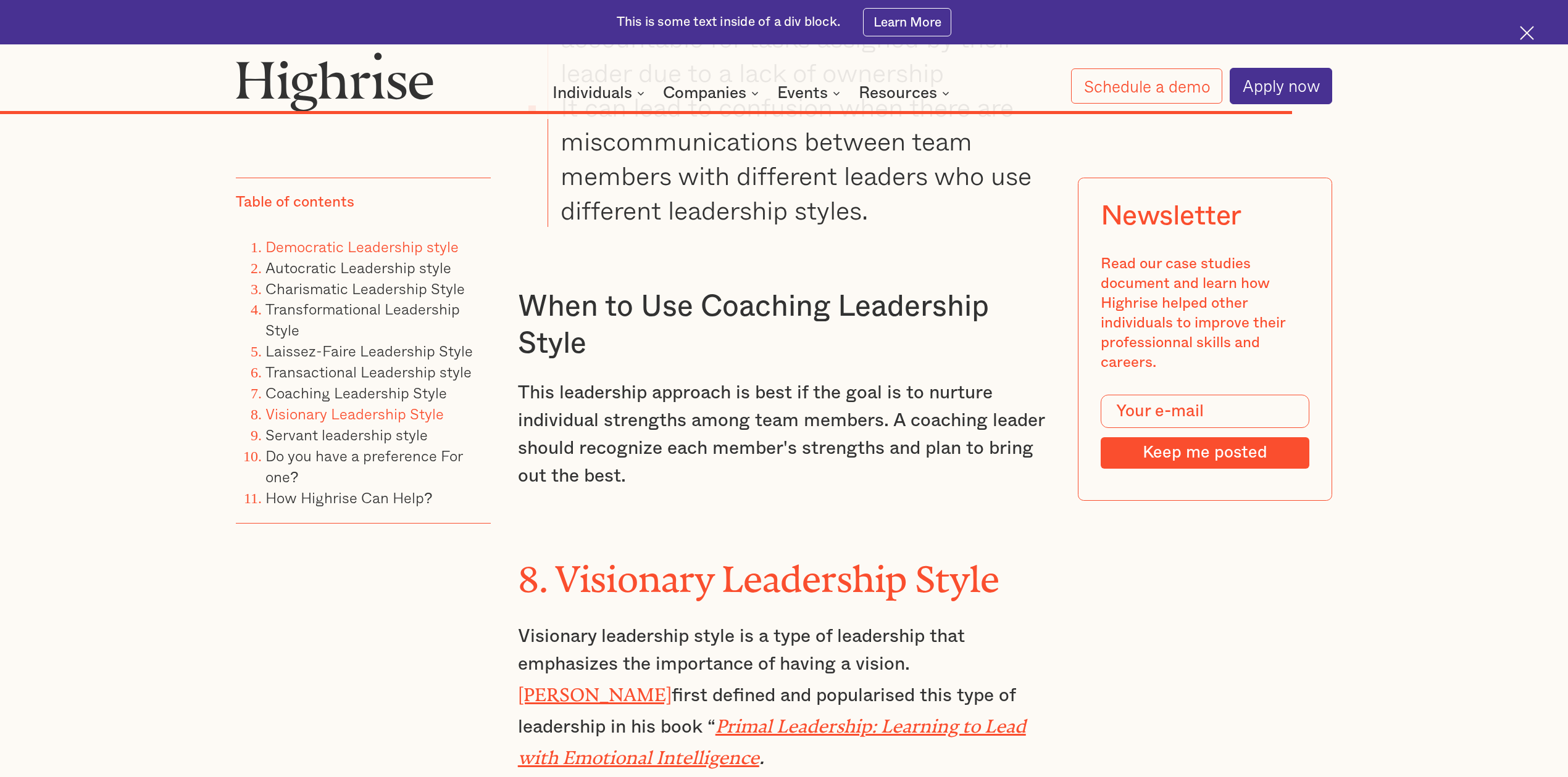
click at [403, 244] on link "Democratic Leadership style" at bounding box center [362, 246] width 193 height 23
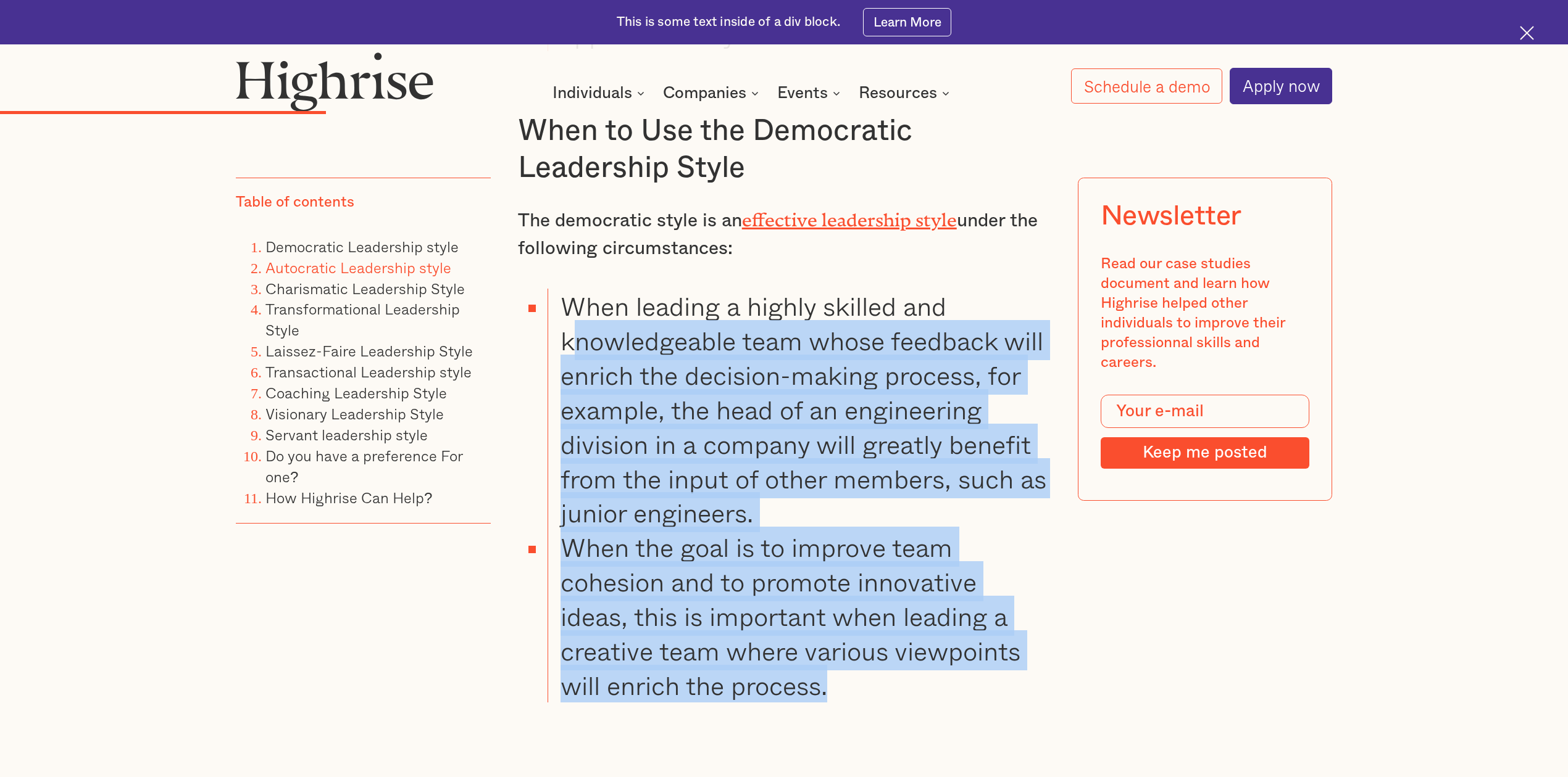
scroll to position [4413, 0]
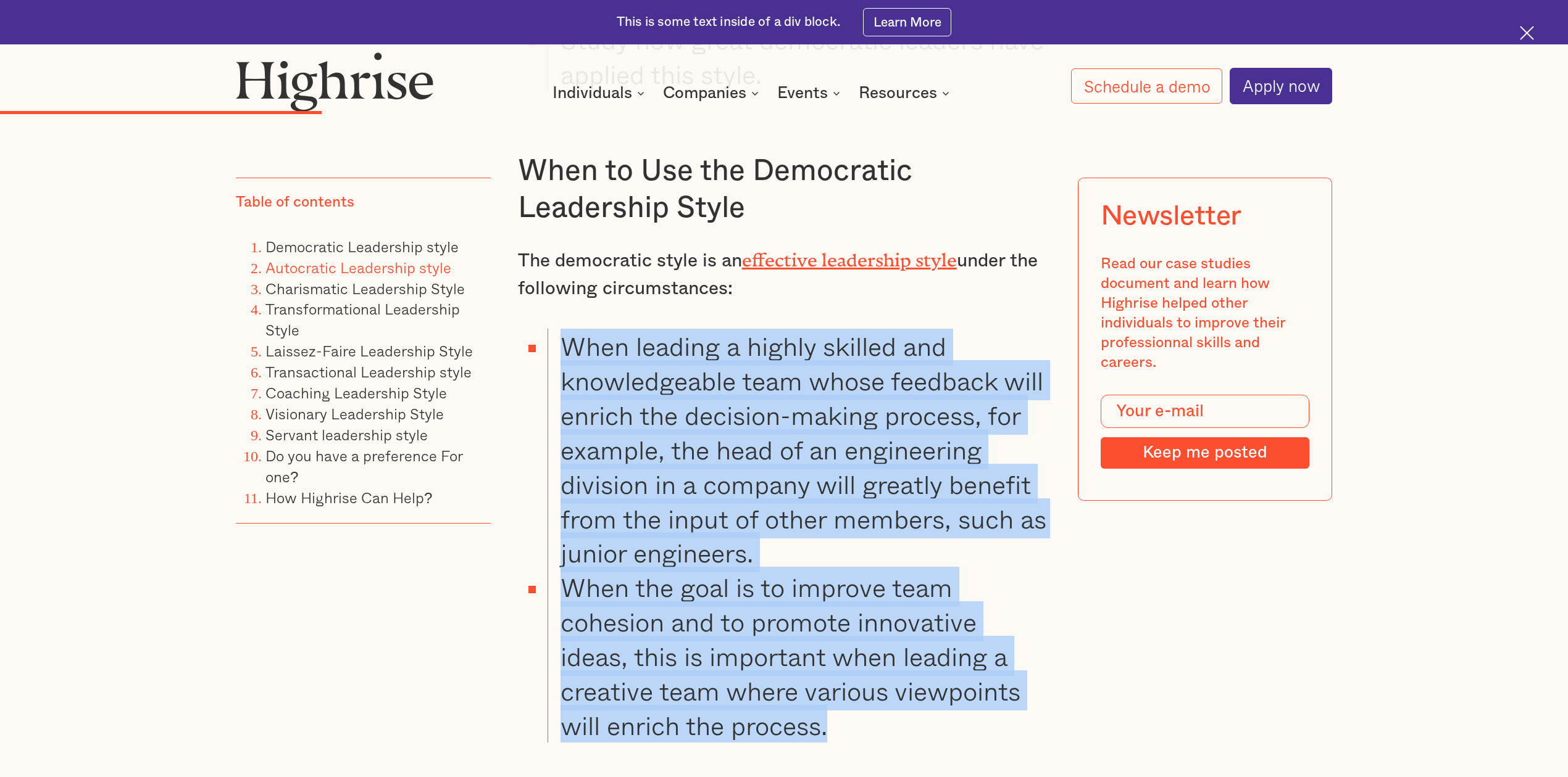
drag, startPoint x: 832, startPoint y: 587, endPoint x: 564, endPoint y: 303, distance: 390.5
click at [564, 329] on ul "When leading a highly skilled and knowledgeable team whose feedback will enrich…" at bounding box center [773, 535] width 555 height 413
copy ul "When leading a highly skilled and knowledgeable team whose feedback will enrich…"
click at [932, 405] on li "When leading a highly skilled and knowledgeable team whose feedback will enrich…" at bounding box center [799, 449] width 503 height 242
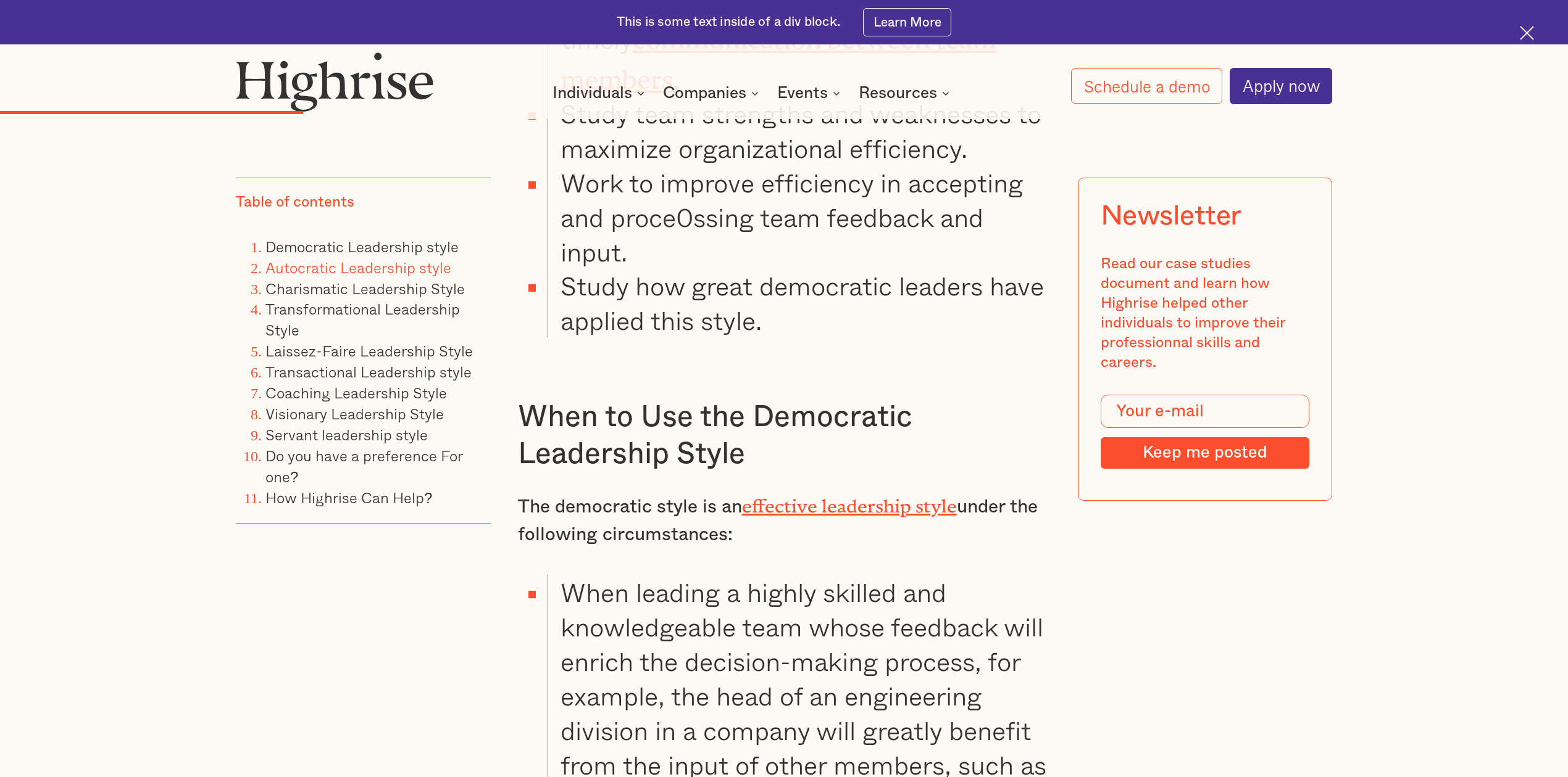
scroll to position [4166, 0]
drag, startPoint x: 753, startPoint y: 369, endPoint x: 907, endPoint y: 376, distance: 154.2
click at [907, 399] on h3 "When to Use the Democratic Leadership Style" at bounding box center [784, 436] width 533 height 74
copy h3 "Democratic"
